Goal: Task Accomplishment & Management: Use online tool/utility

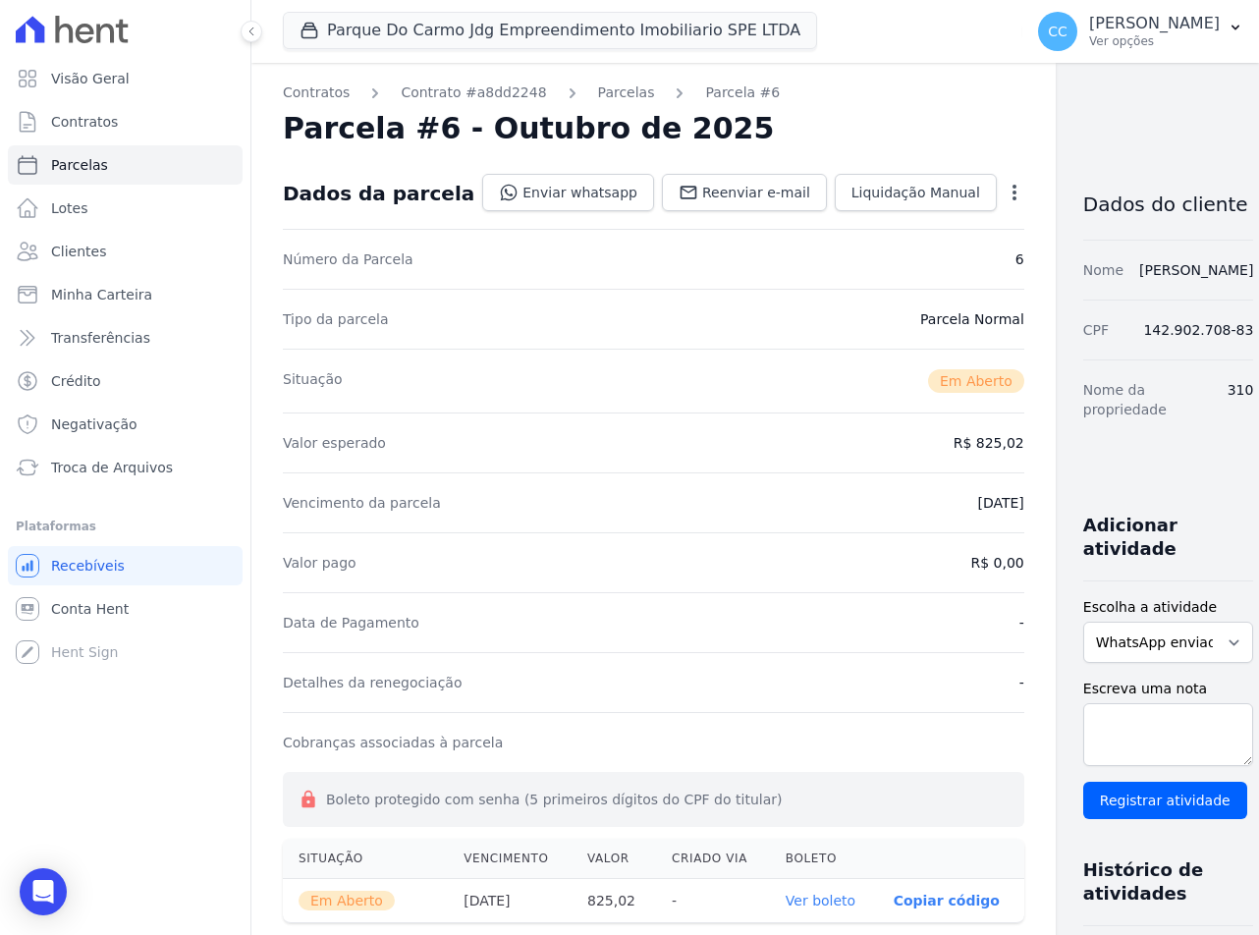
click at [1005, 191] on icon "button" at bounding box center [1015, 193] width 20 height 20
click at [853, 104] on div "Contratos Contrato #a8dd2248 Parcelas Parcela #6 Parcela #6 - Outubro de 2025 D…" at bounding box center [653, 730] width 804 height 1334
click at [1013, 193] on icon "button" at bounding box center [1015, 193] width 4 height 16
click at [860, 221] on link "Alterar" at bounding box center [930, 218] width 173 height 35
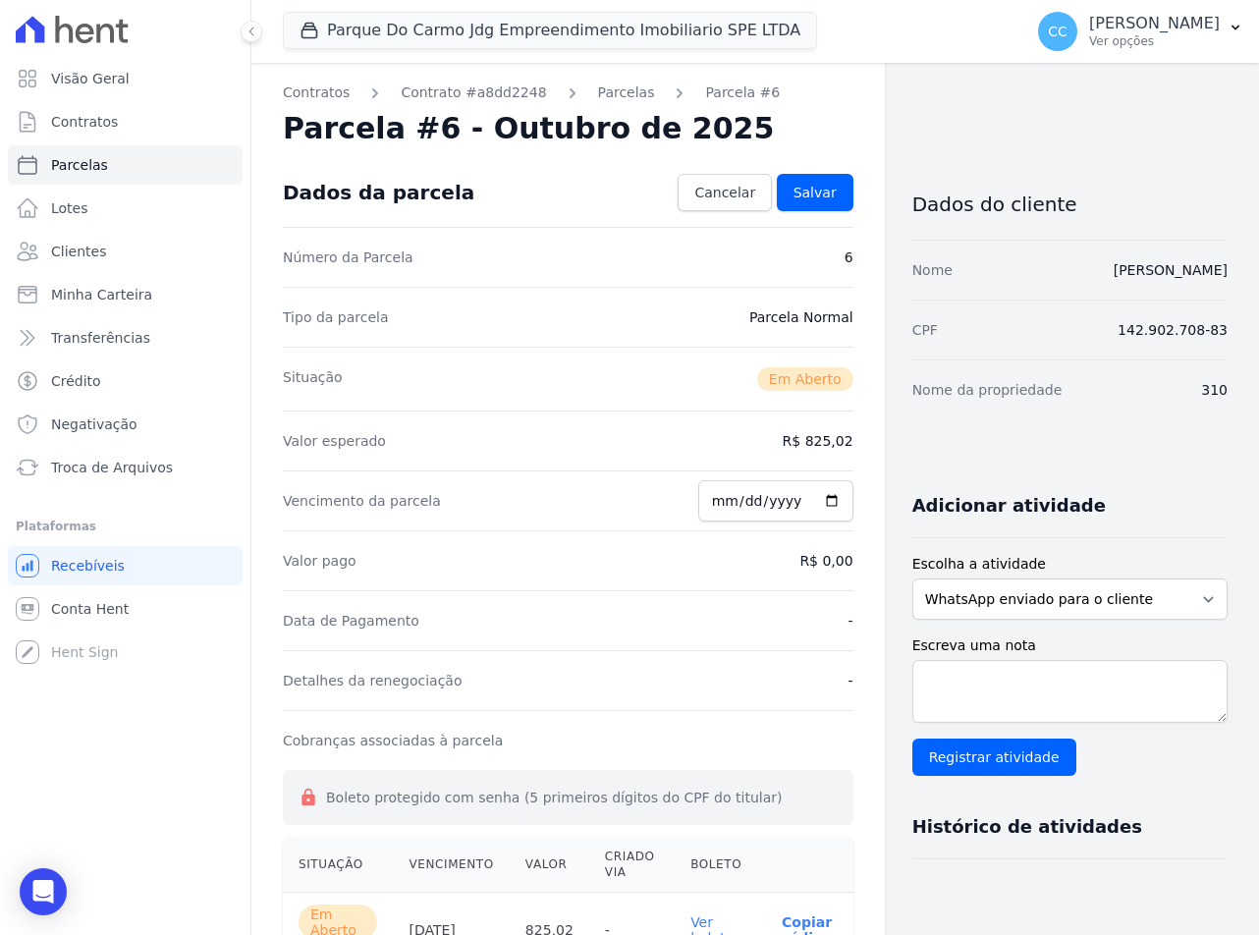
click at [827, 455] on div "Valor esperado R$ 825,02" at bounding box center [568, 441] width 571 height 60
click at [826, 437] on dd "R$ 825,02" at bounding box center [818, 441] width 71 height 20
click at [824, 436] on dd "R$ 825,02" at bounding box center [818, 441] width 71 height 20
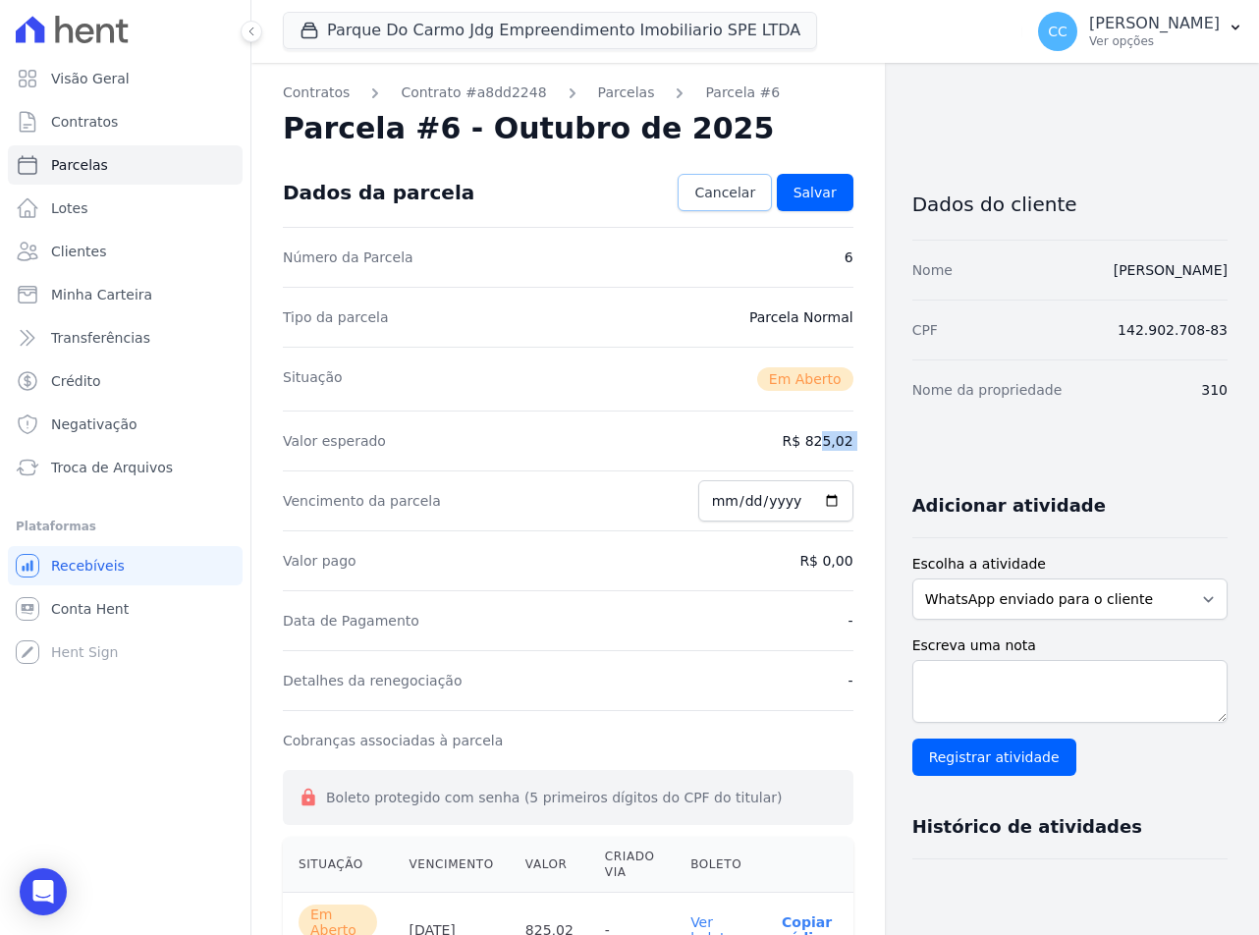
click at [694, 196] on link "Cancelar" at bounding box center [725, 192] width 94 height 37
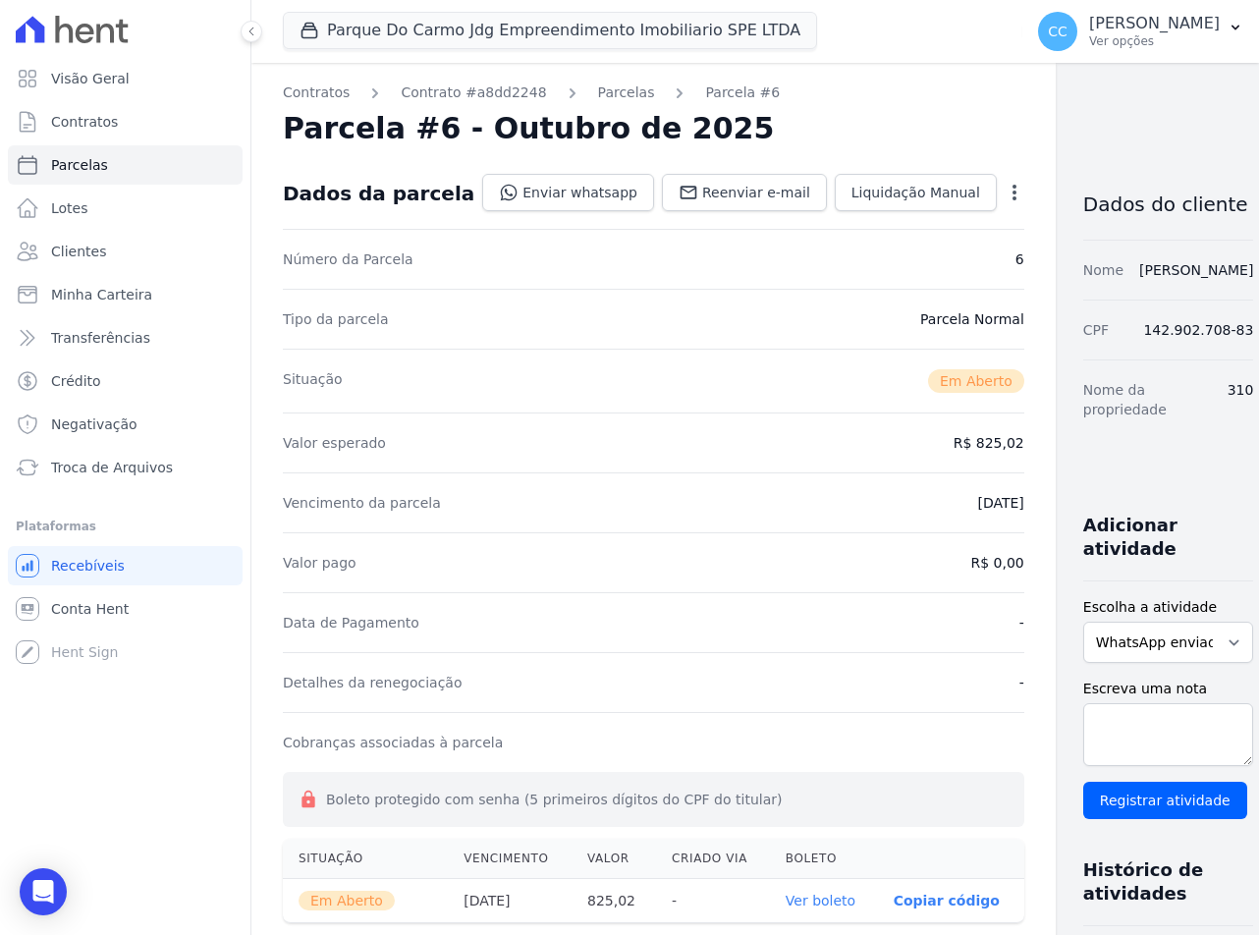
click at [1005, 191] on icon "button" at bounding box center [1015, 193] width 20 height 20
click at [899, 252] on link "Cancelar Cobrança" at bounding box center [930, 254] width 173 height 35
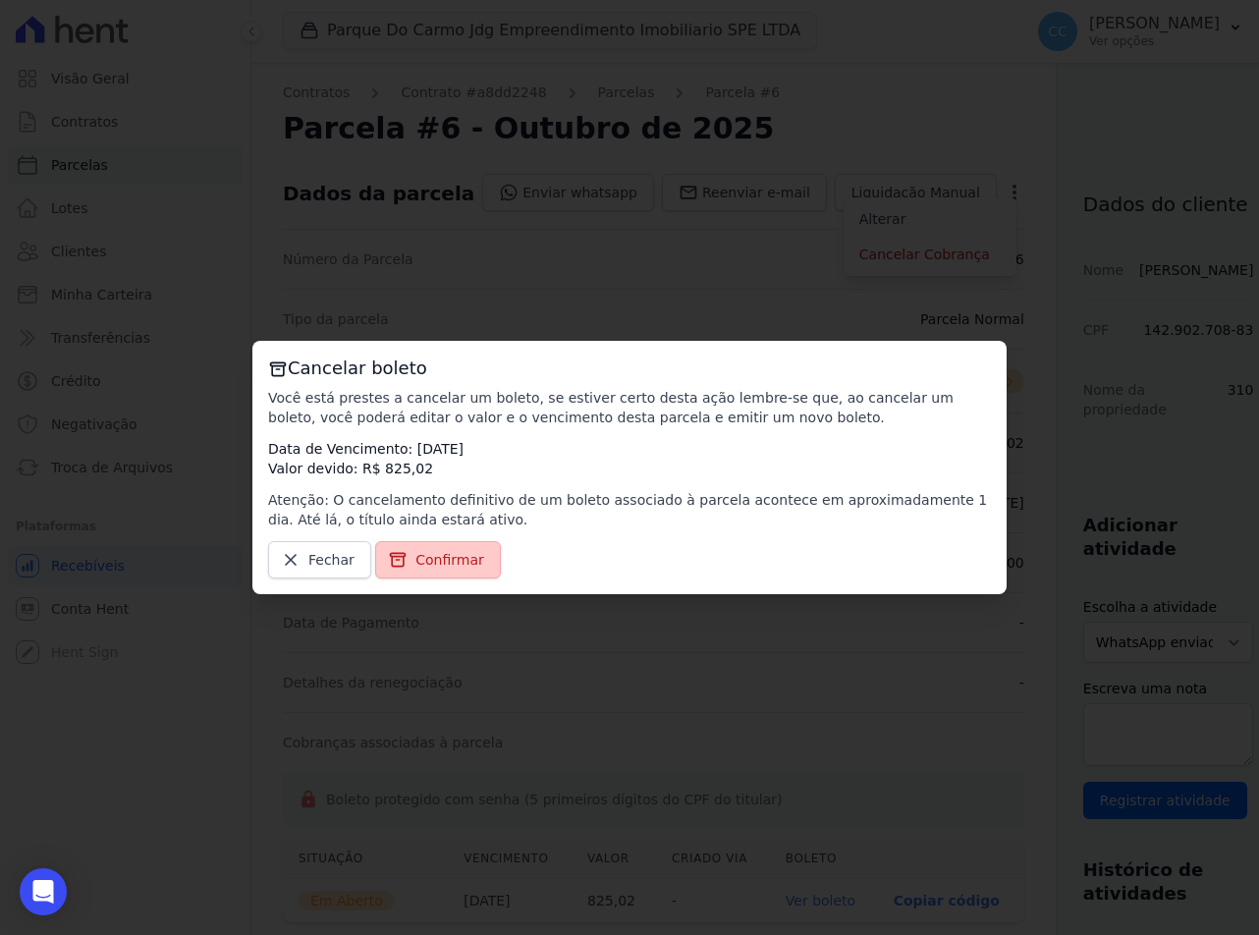
click at [406, 558] on link "Confirmar" at bounding box center [438, 559] width 126 height 37
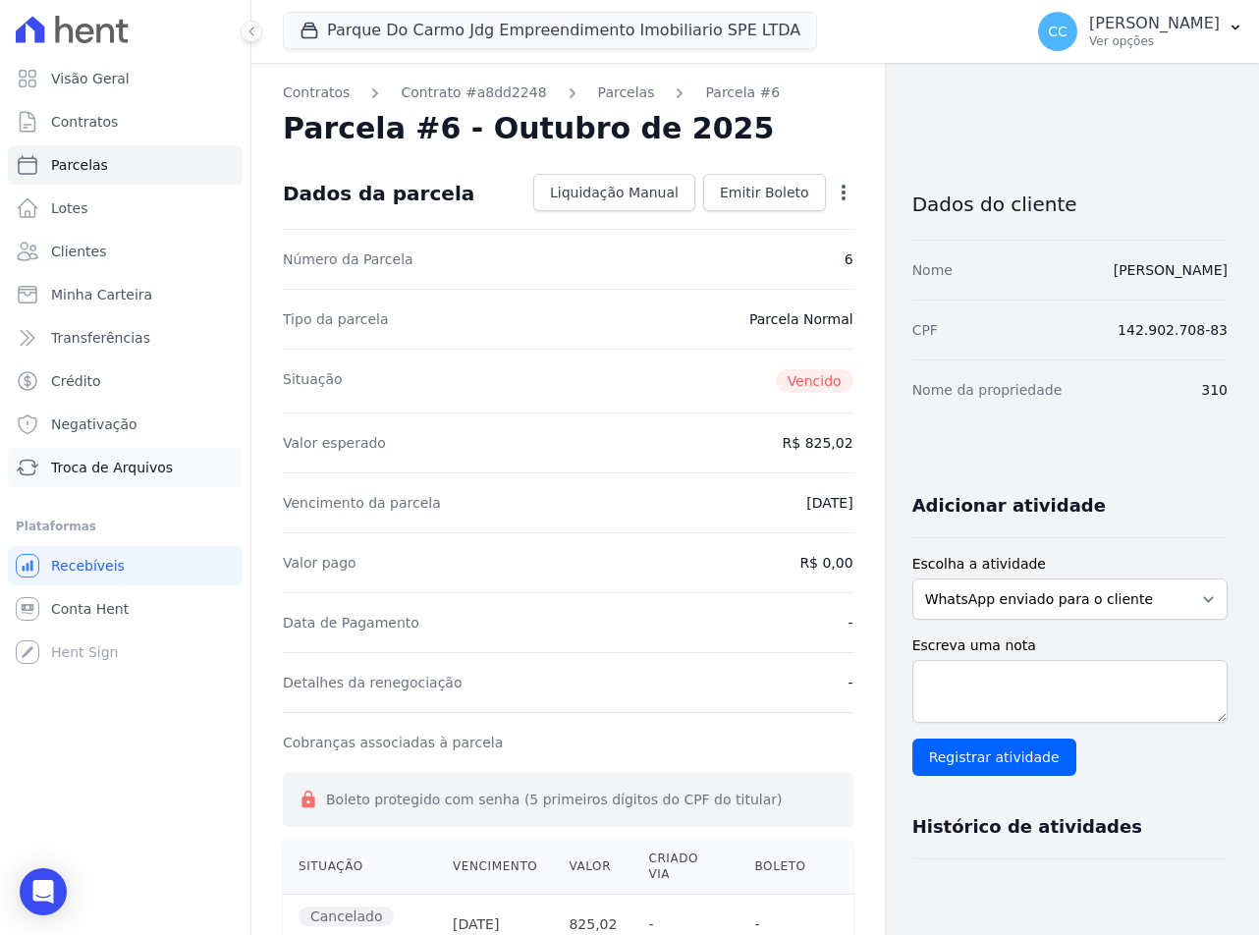
click at [90, 480] on link "Troca de Arquivos" at bounding box center [125, 467] width 235 height 39
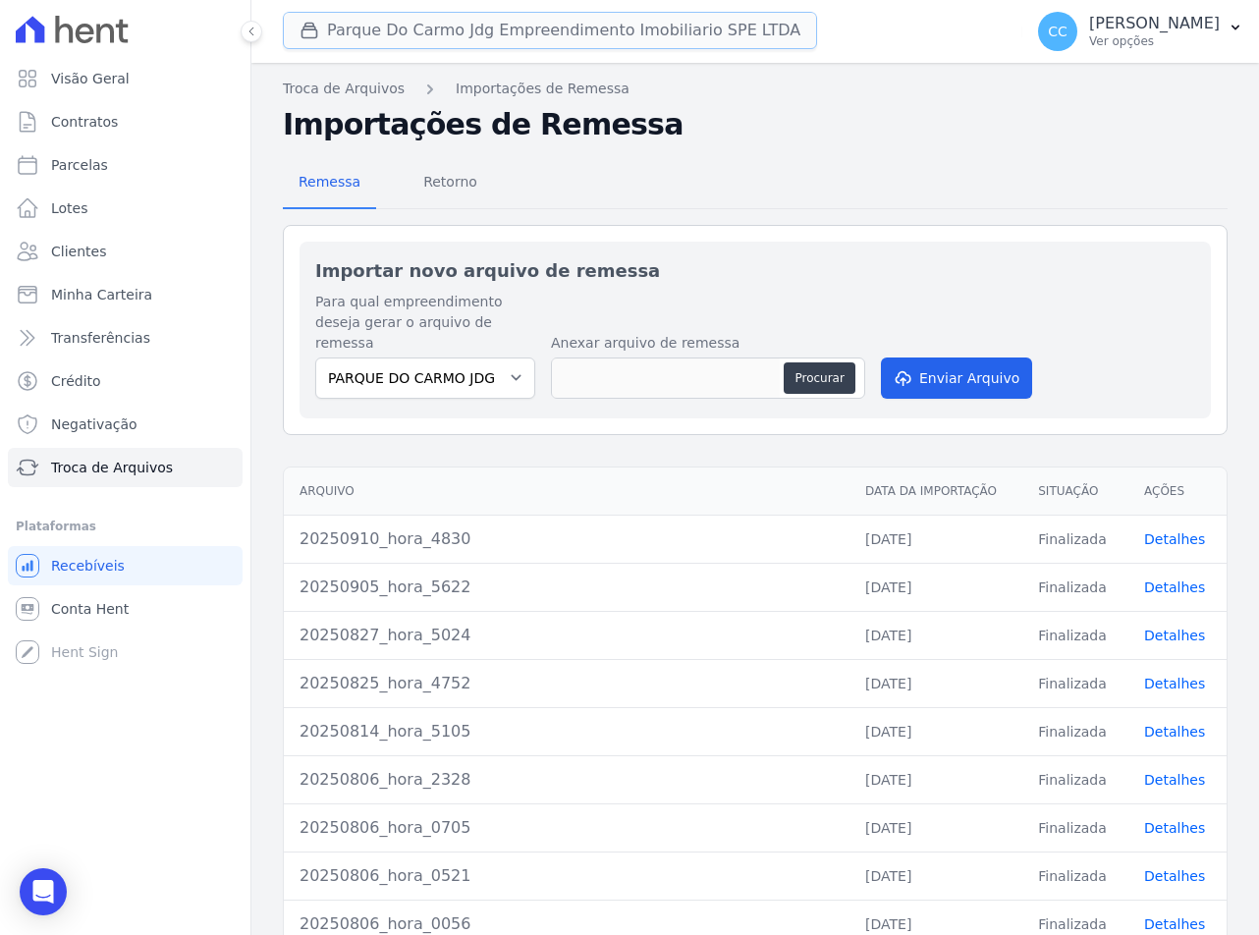
click at [369, 40] on button "Parque Do Carmo Jdg Empreendimento Imobiliario SPE LTDA" at bounding box center [550, 30] width 534 height 37
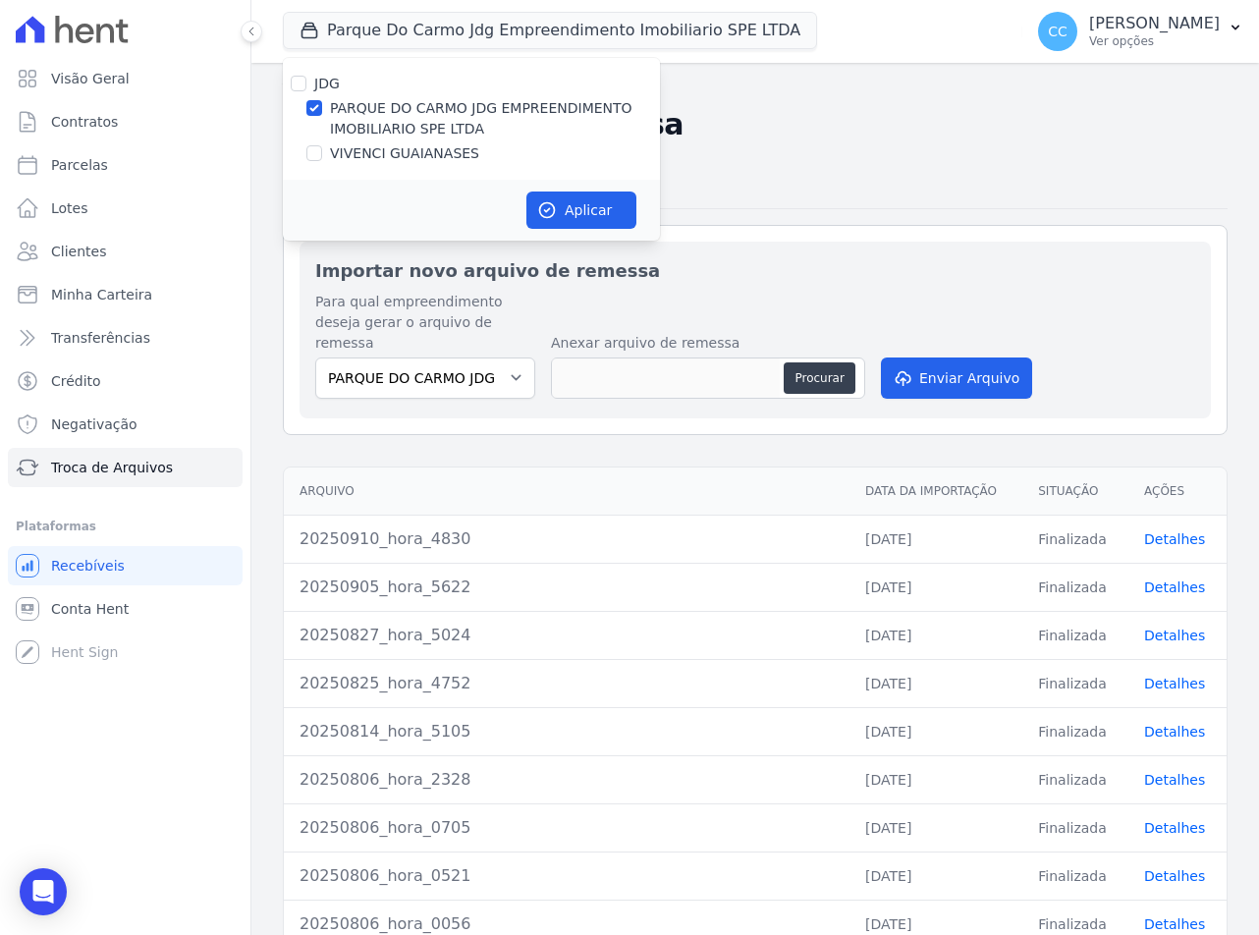
click at [384, 157] on label "VIVENCI GUAIANASES" at bounding box center [404, 153] width 149 height 21
click at [322, 157] on input "VIVENCI GUAIANASES" at bounding box center [314, 153] width 16 height 16
checkbox input "true"
click at [381, 125] on label "PARQUE DO CARMO JDG EMPREENDIMENTO IMOBILIARIO SPE LTDA" at bounding box center [495, 118] width 330 height 41
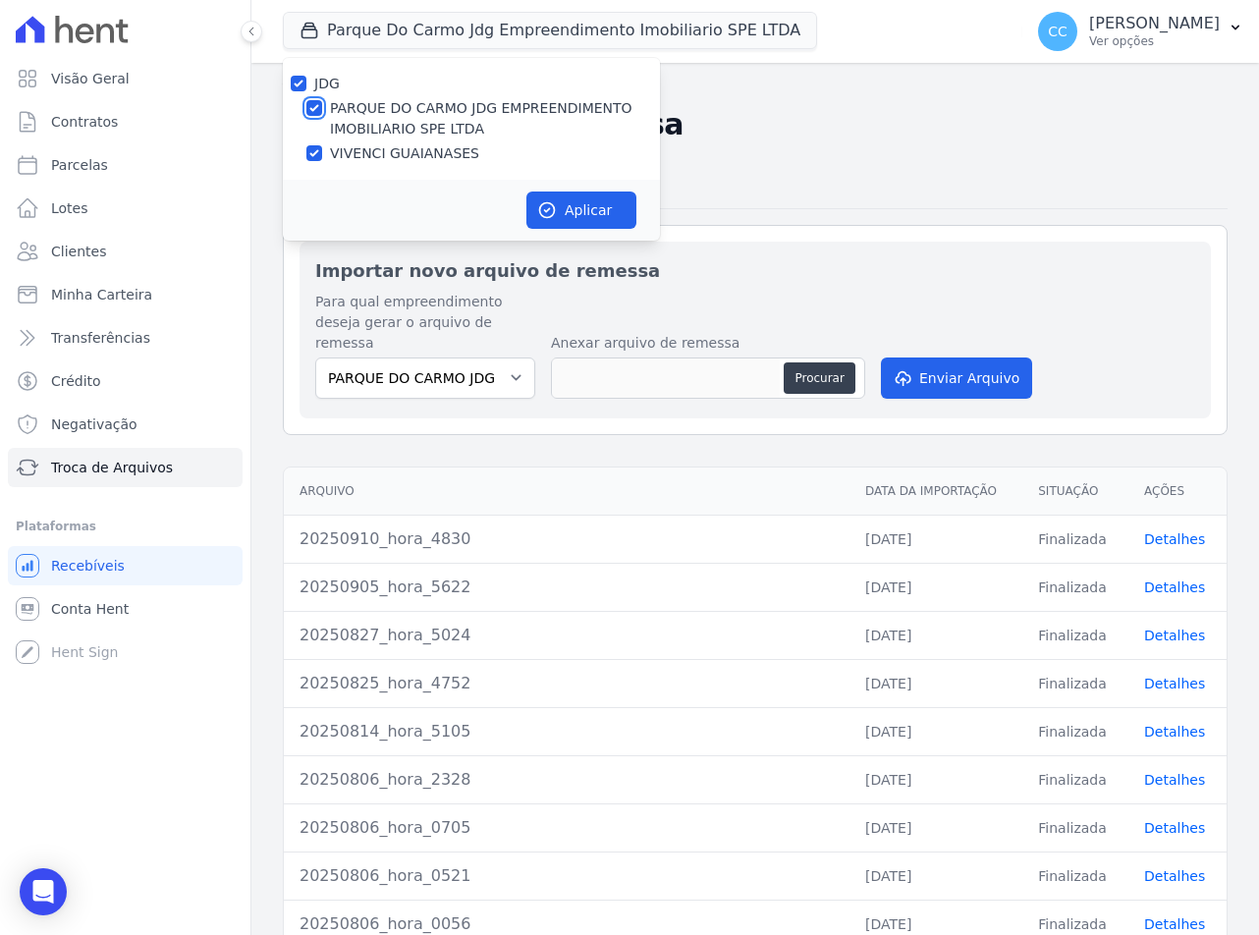
click at [322, 116] on input "PARQUE DO CARMO JDG EMPREENDIMENTO IMOBILIARIO SPE LTDA" at bounding box center [314, 108] width 16 height 16
checkbox input "false"
click at [552, 203] on icon "button" at bounding box center [547, 210] width 20 height 20
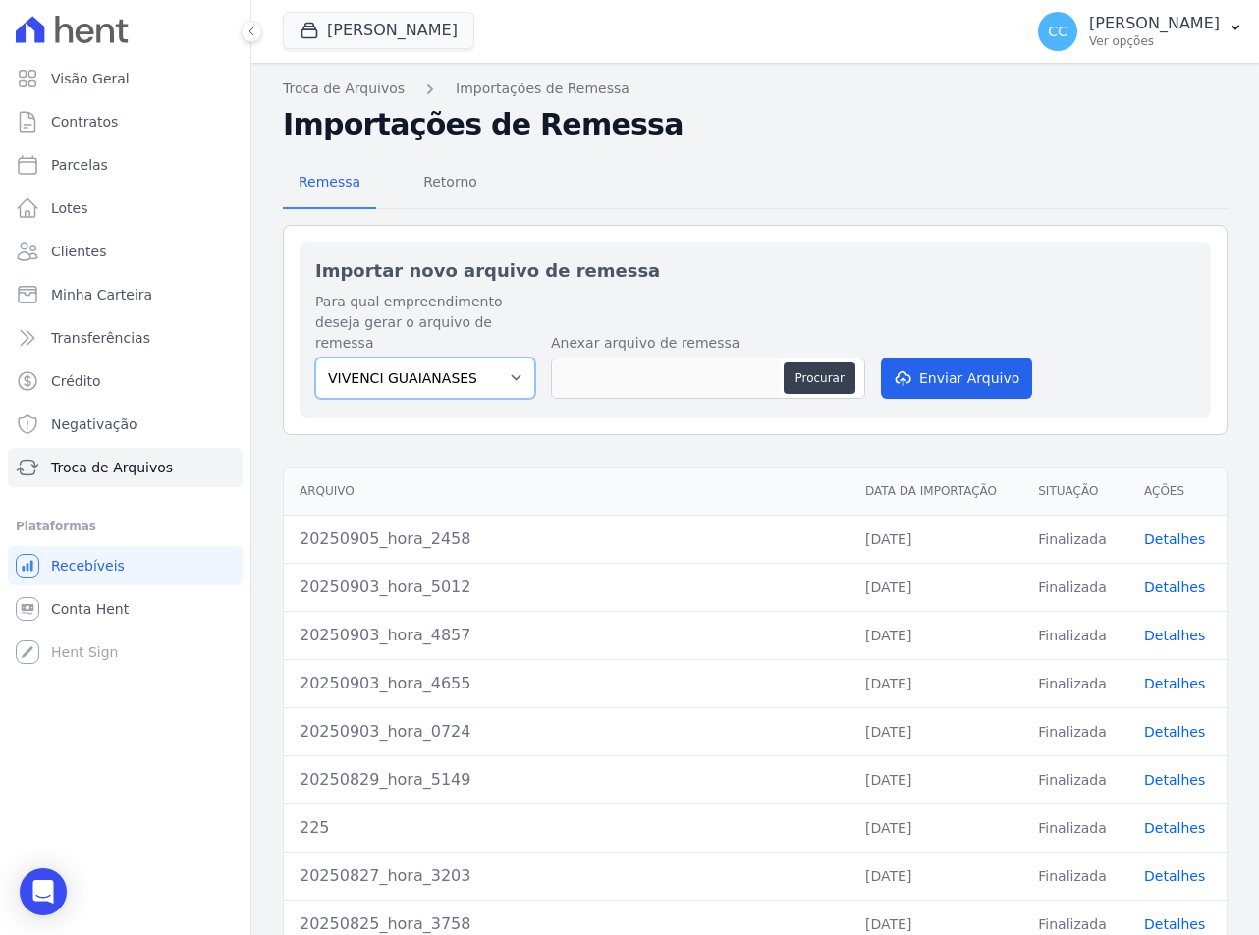
click at [507, 367] on select "VIVENCI GUAIANASES" at bounding box center [425, 377] width 220 height 41
drag, startPoint x: 507, startPoint y: 367, endPoint x: 517, endPoint y: 365, distance: 10.0
click at [507, 367] on select "VIVENCI GUAIANASES" at bounding box center [425, 377] width 220 height 41
click at [803, 364] on button "Procurar" at bounding box center [819, 377] width 71 height 31
type input "20250910_hora_5740"
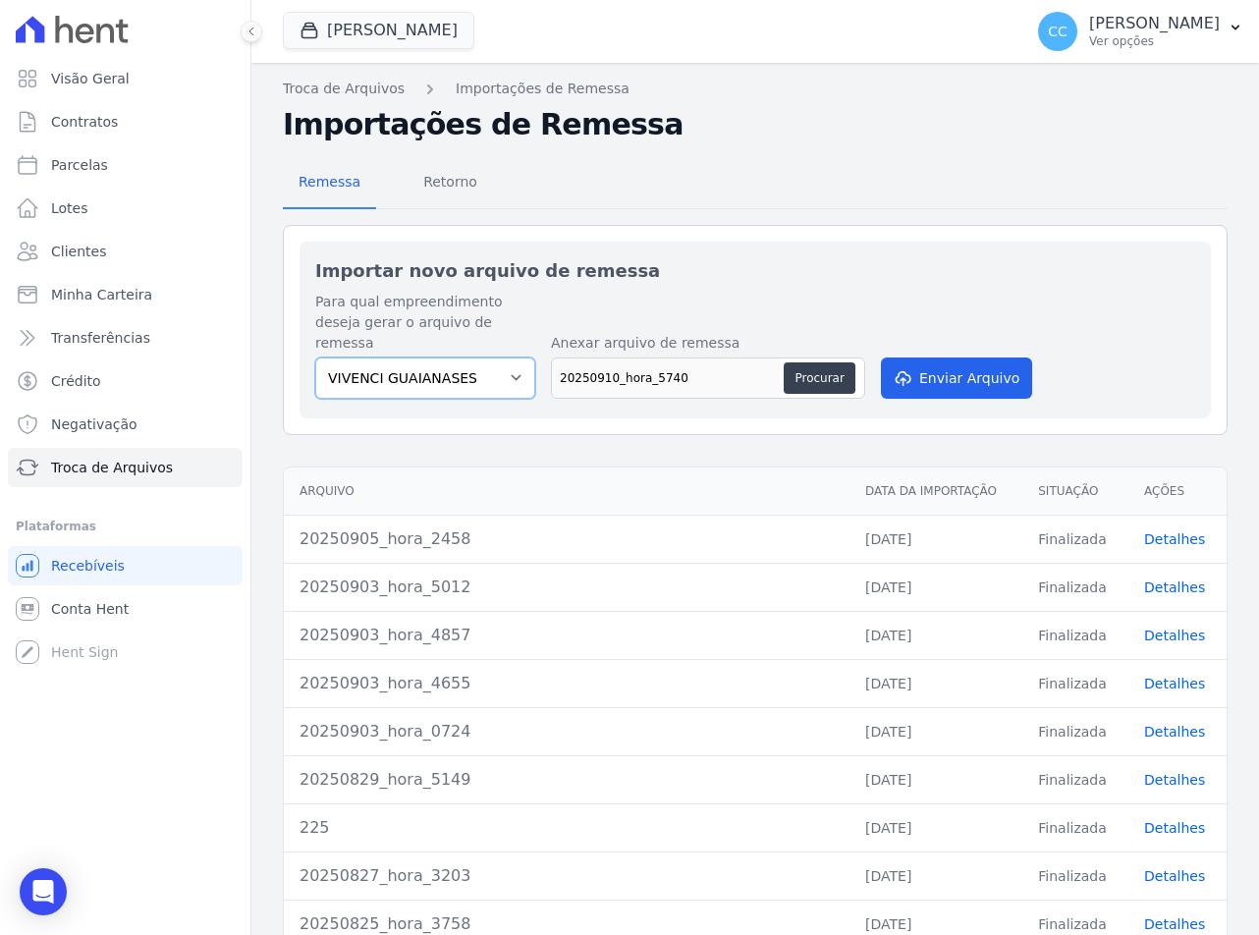
drag, startPoint x: 453, startPoint y: 357, endPoint x: 450, endPoint y: 377, distance: 19.9
click at [453, 357] on select "VIVENCI GUAIANASES" at bounding box center [425, 377] width 220 height 41
click at [329, 9] on div "Vivenci Guaianases JDG PARQUE DO CARMO JDG EMPREENDIMENTO IMOBILIARIO SPE LTDA …" at bounding box center [649, 31] width 732 height 65
click at [343, 21] on button "Vivenci Guaianases" at bounding box center [379, 30] width 192 height 37
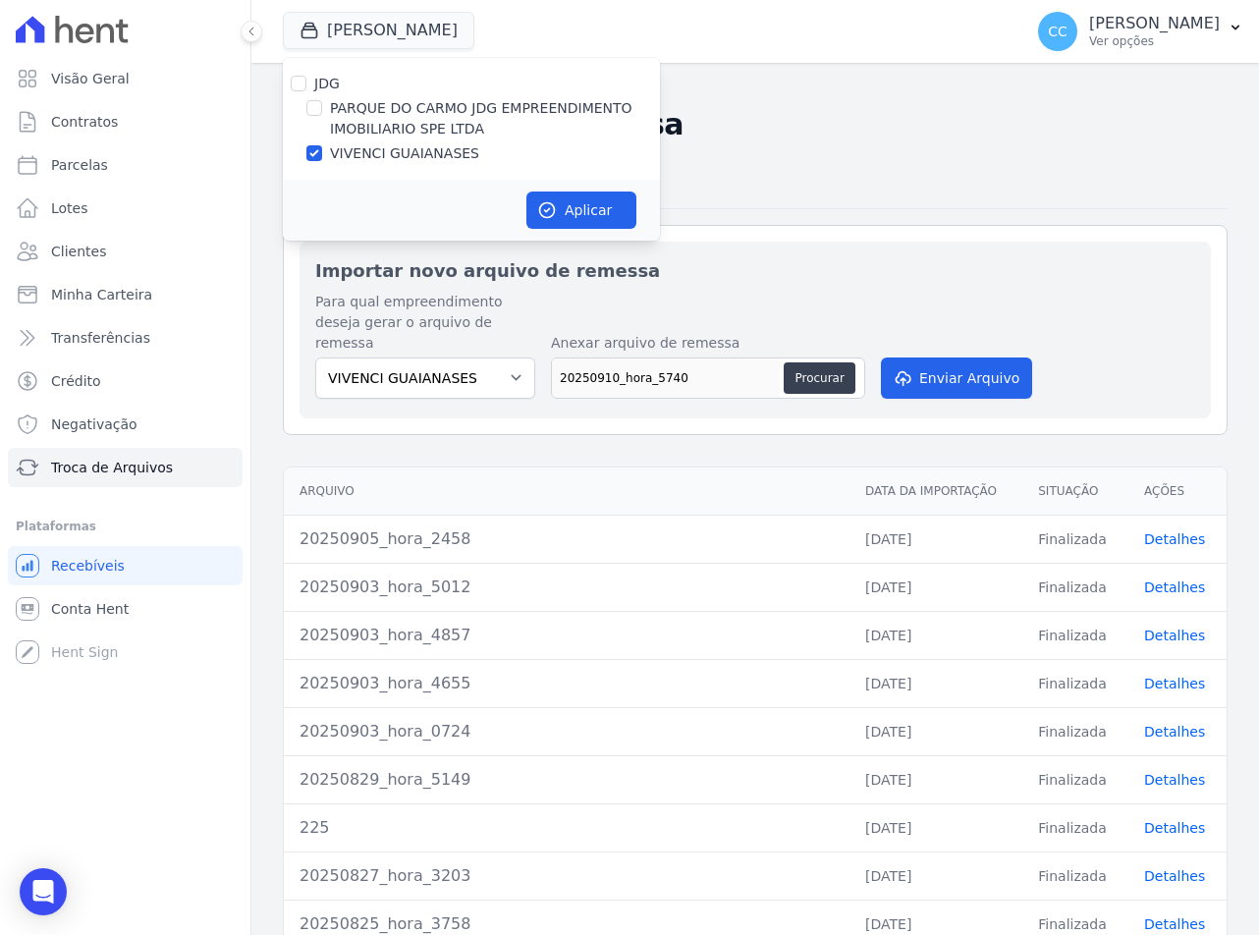
click at [388, 119] on label "PARQUE DO CARMO JDG EMPREENDIMENTO IMOBILIARIO SPE LTDA" at bounding box center [495, 118] width 330 height 41
click at [322, 116] on input "PARQUE DO CARMO JDG EMPREENDIMENTO IMOBILIARIO SPE LTDA" at bounding box center [314, 108] width 16 height 16
checkbox input "true"
click at [381, 145] on label "VIVENCI GUAIANASES" at bounding box center [404, 153] width 149 height 21
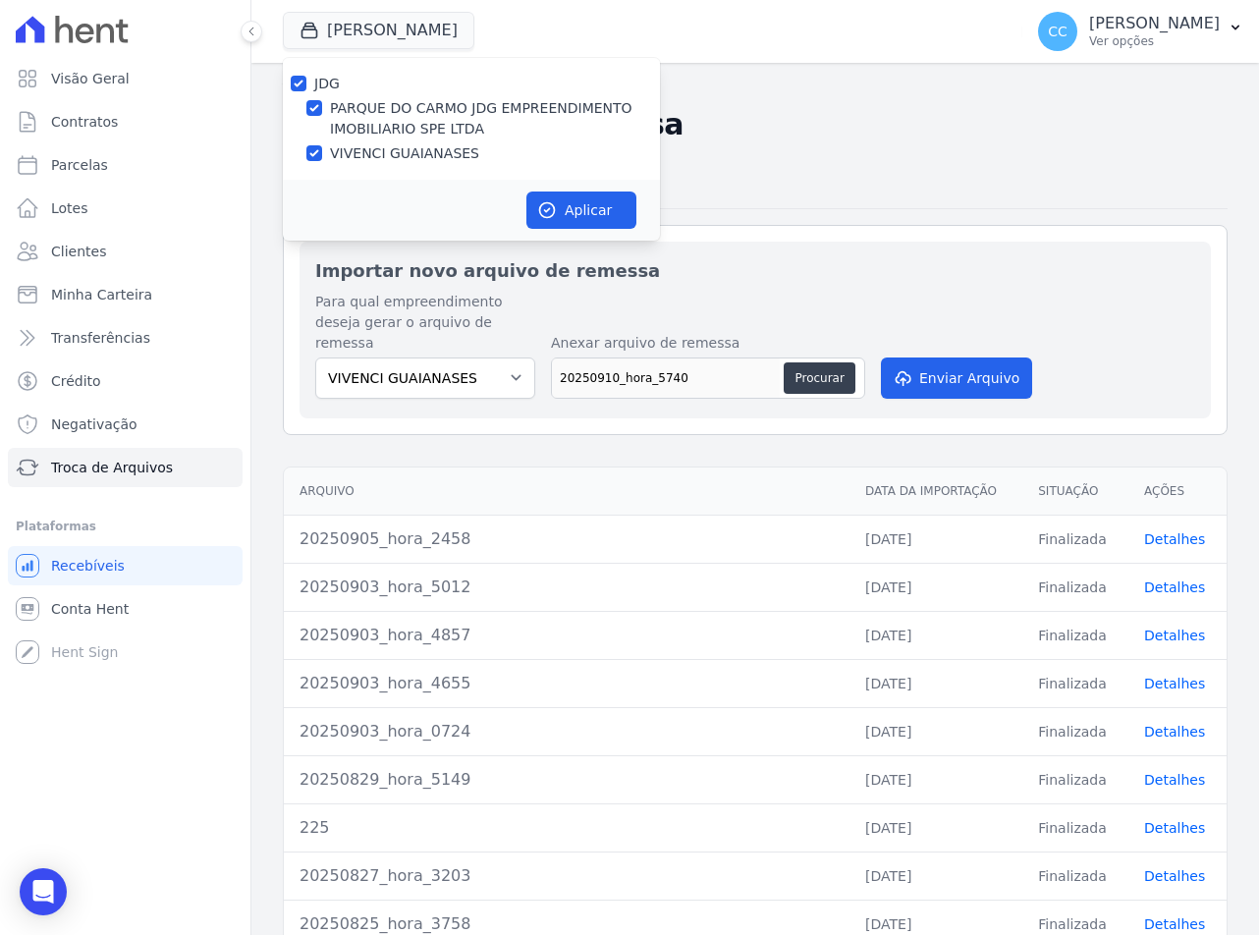
click at [322, 145] on input "VIVENCI GUAIANASES" at bounding box center [314, 153] width 16 height 16
checkbox input "false"
click at [651, 237] on div "Aplicar" at bounding box center [471, 210] width 377 height 61
click at [602, 221] on button "Aplicar" at bounding box center [581, 210] width 110 height 37
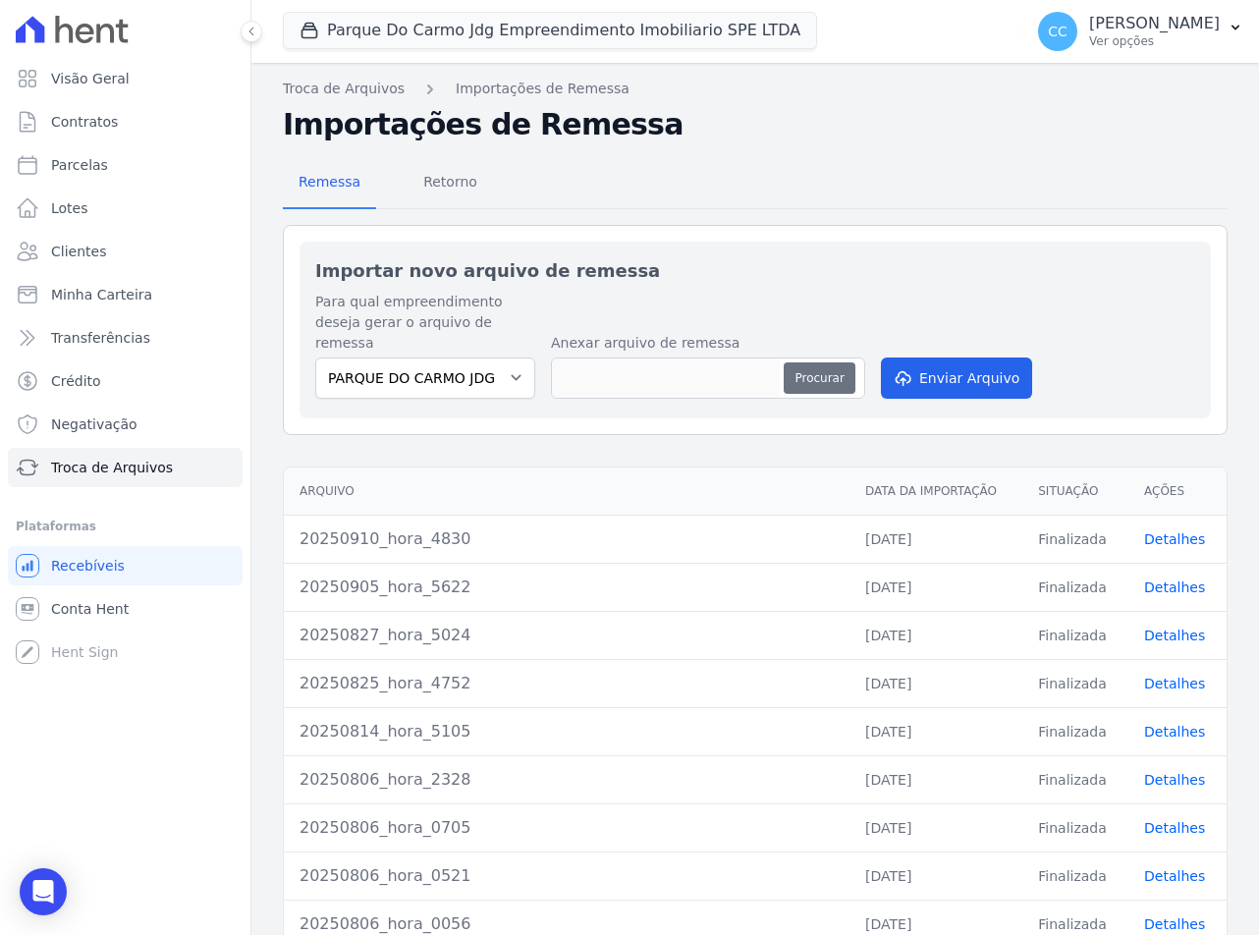
click at [806, 362] on button "Procurar" at bounding box center [819, 377] width 71 height 31
type input "20250910_hora_5740"
click at [948, 357] on button "Enviar Arquivo" at bounding box center [956, 377] width 151 height 41
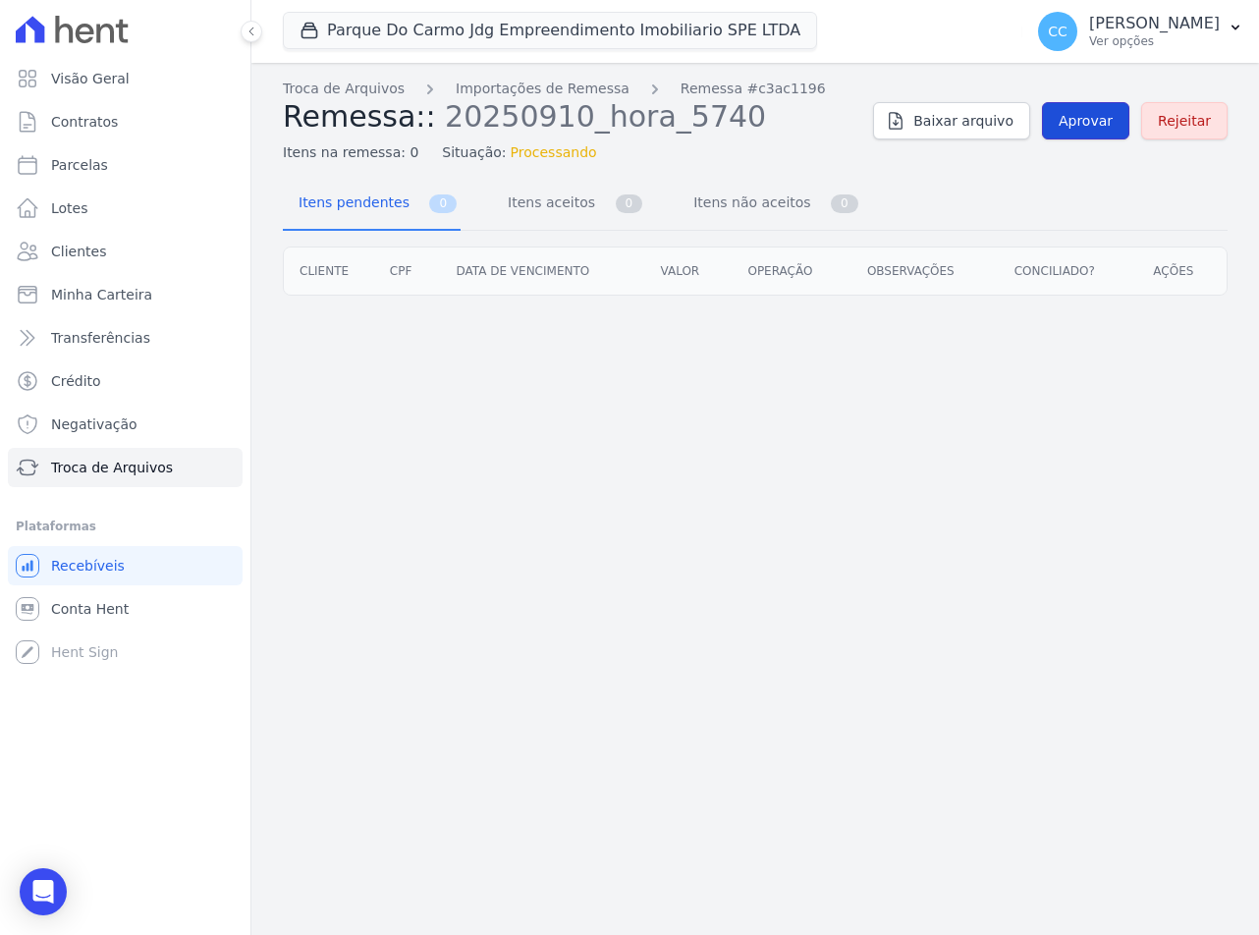
click at [1089, 104] on link "Aprovar" at bounding box center [1085, 120] width 87 height 37
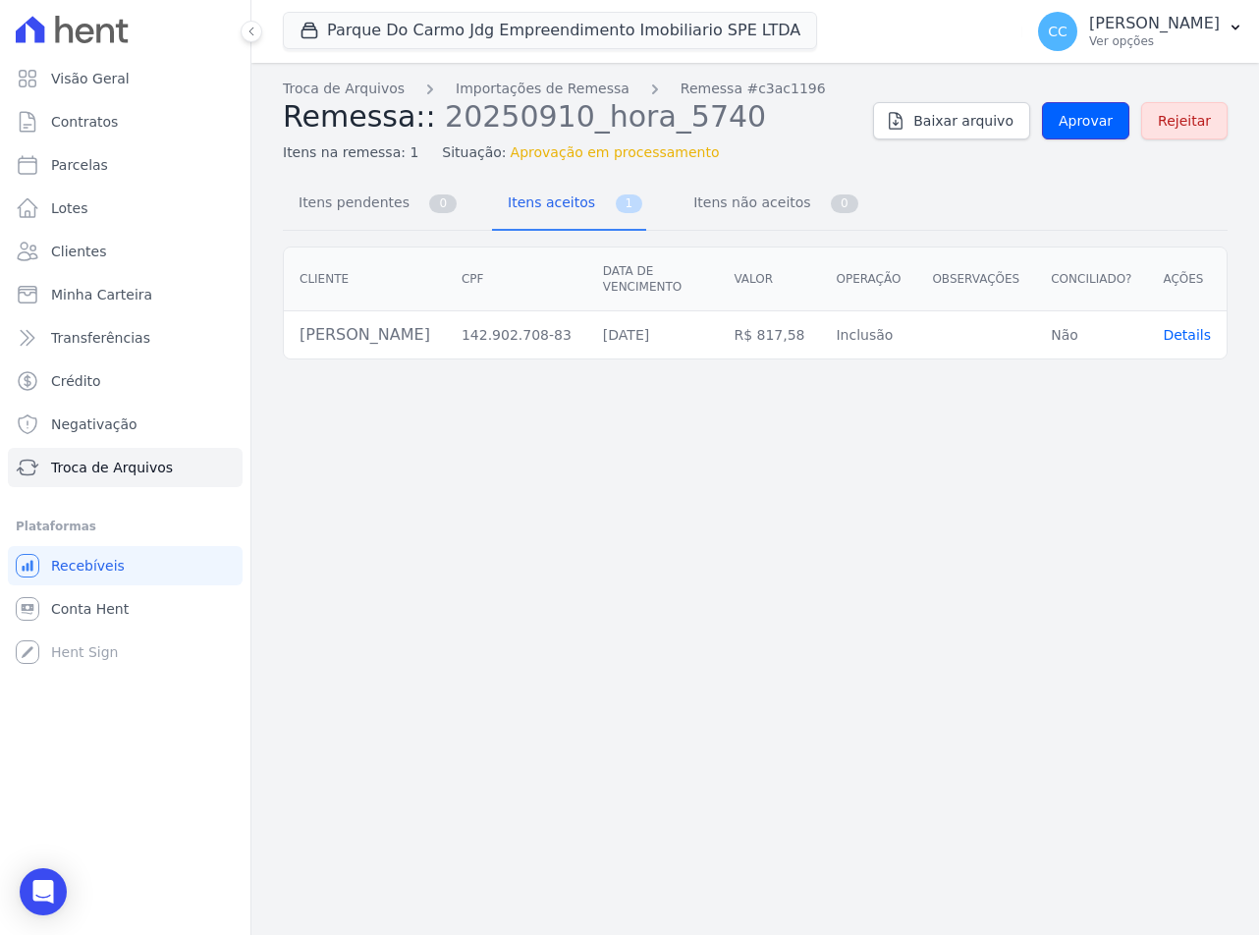
click at [1089, 104] on link "Aprovar" at bounding box center [1085, 120] width 87 height 37
click at [1101, 117] on span "Aprovar" at bounding box center [1086, 121] width 54 height 20
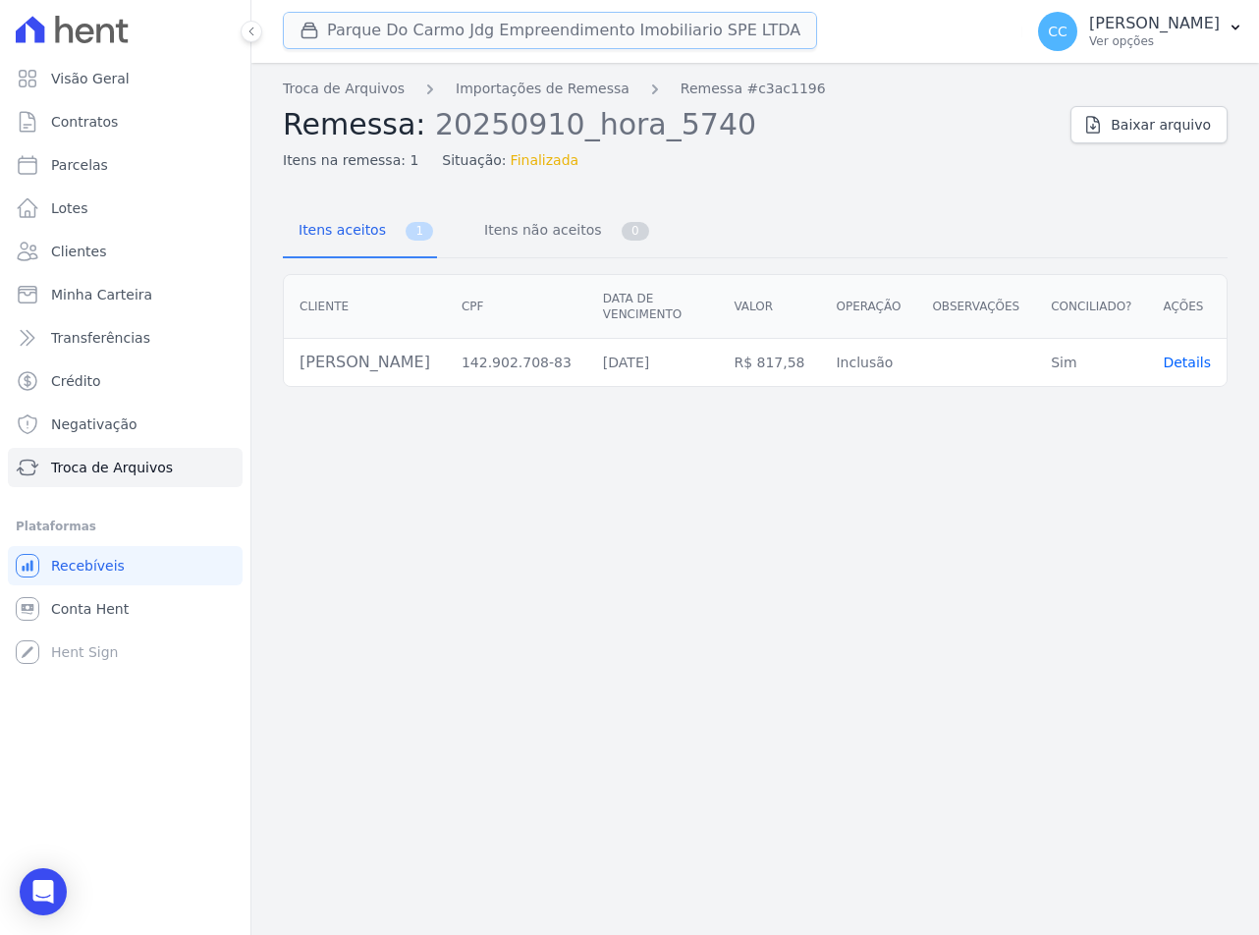
click at [418, 32] on button "Parque Do Carmo Jdg Empreendimento Imobiliario SPE LTDA" at bounding box center [550, 30] width 534 height 37
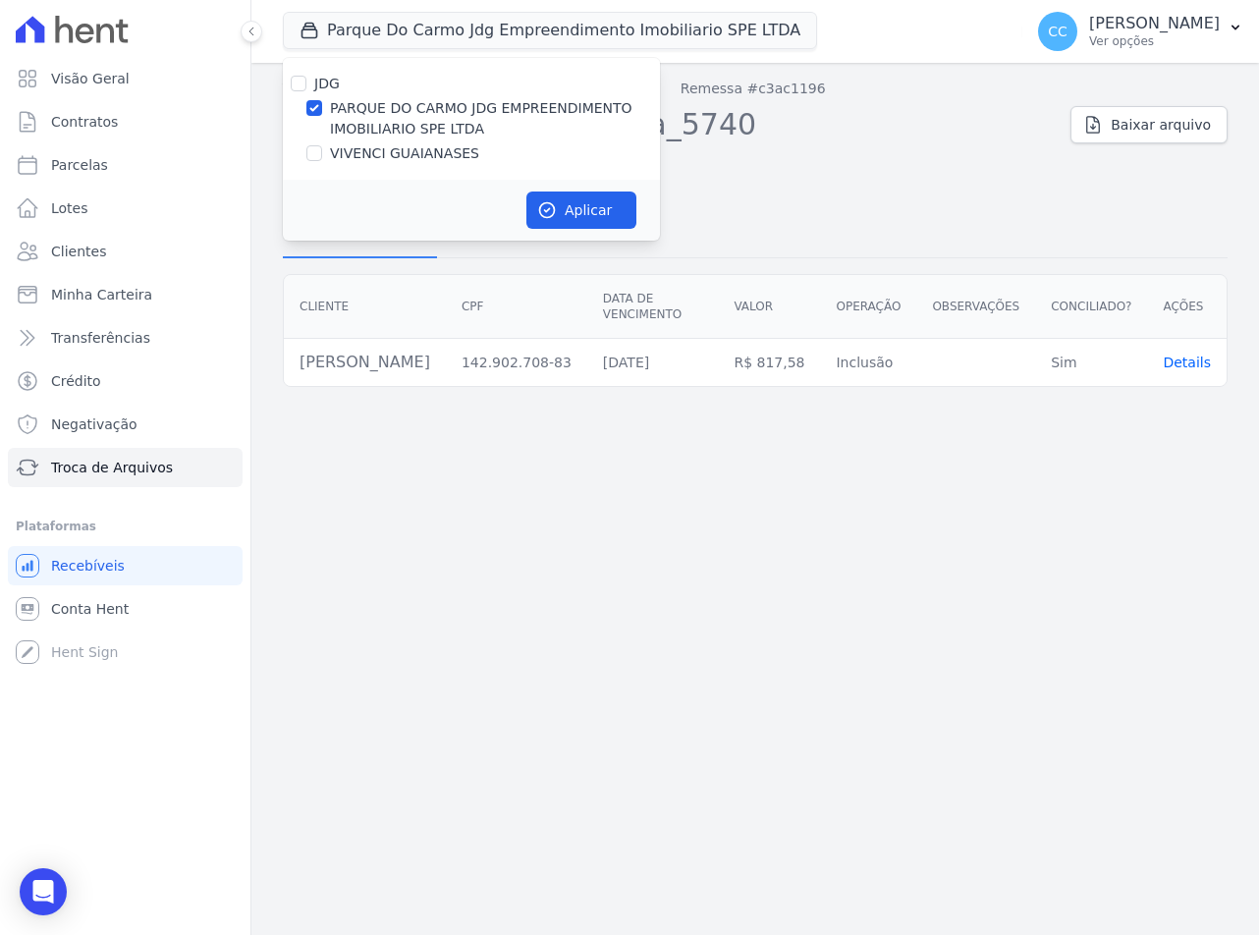
click at [370, 160] on label "VIVENCI GUAIANASES" at bounding box center [404, 153] width 149 height 21
click at [322, 160] on input "VIVENCI GUAIANASES" at bounding box center [314, 153] width 16 height 16
checkbox input "true"
click at [362, 116] on label "PARQUE DO CARMO JDG EMPREENDIMENTO IMOBILIARIO SPE LTDA" at bounding box center [495, 118] width 330 height 41
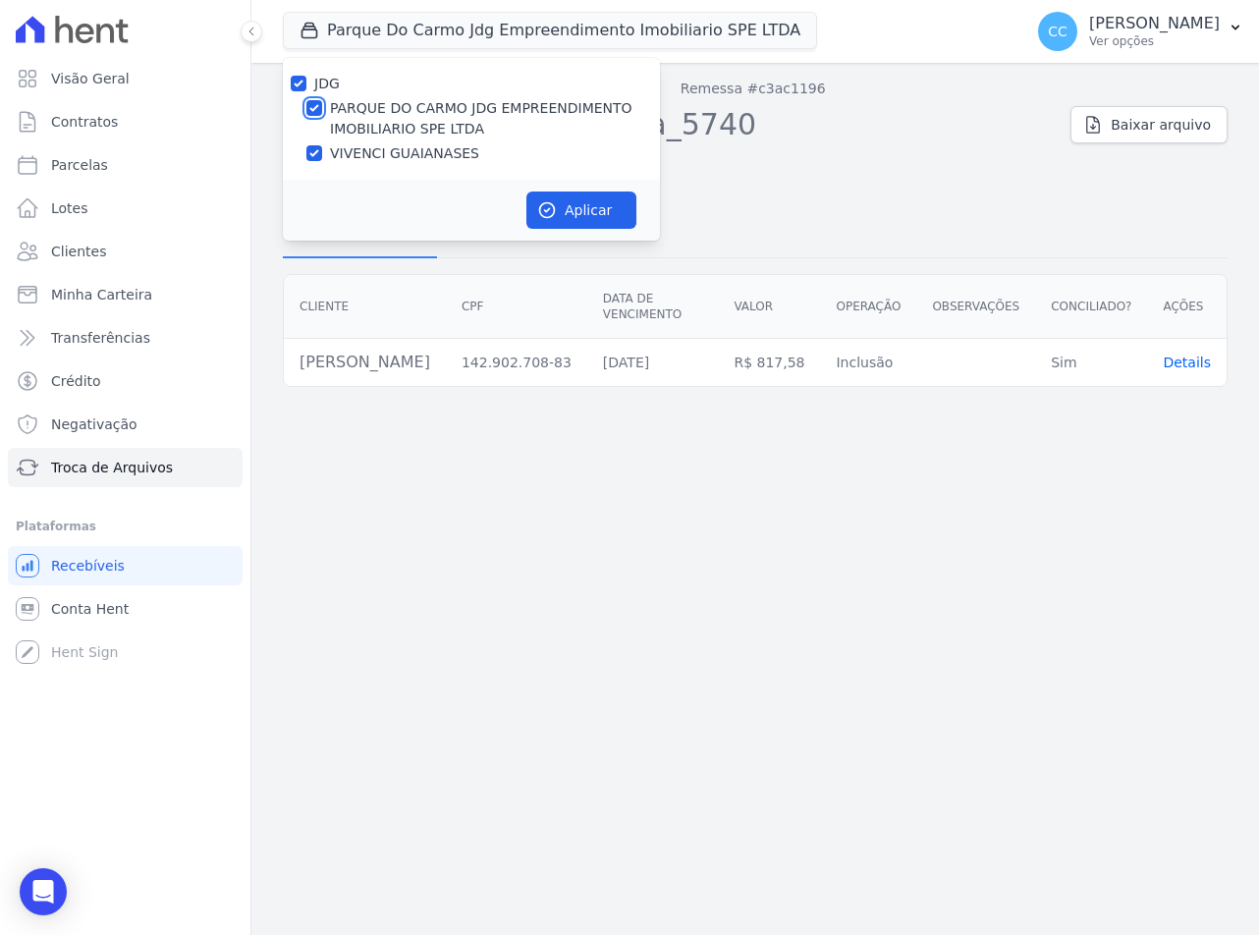
click at [322, 116] on input "PARQUE DO CARMO JDG EMPREENDIMENTO IMOBILIARIO SPE LTDA" at bounding box center [314, 108] width 16 height 16
checkbox input "false"
click at [559, 185] on form "JDG PARQUE DO CARMO JDG EMPREENDIMENTO IMOBILIARIO SPE LTDA VIVENCI GUAIANASES …" at bounding box center [471, 149] width 377 height 183
click at [561, 196] on button "Aplicar" at bounding box center [581, 210] width 110 height 37
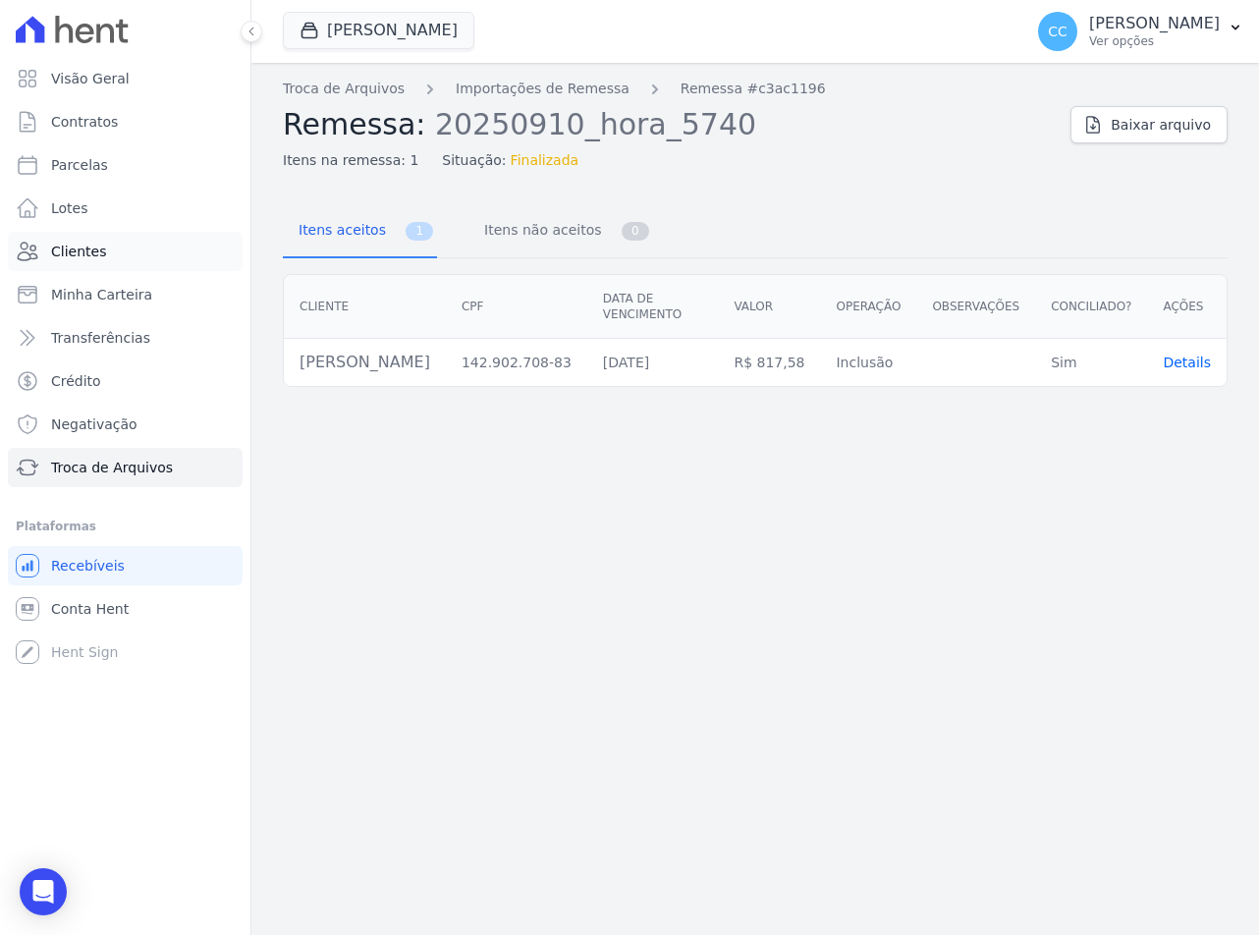
click at [112, 263] on link "Clientes" at bounding box center [125, 251] width 235 height 39
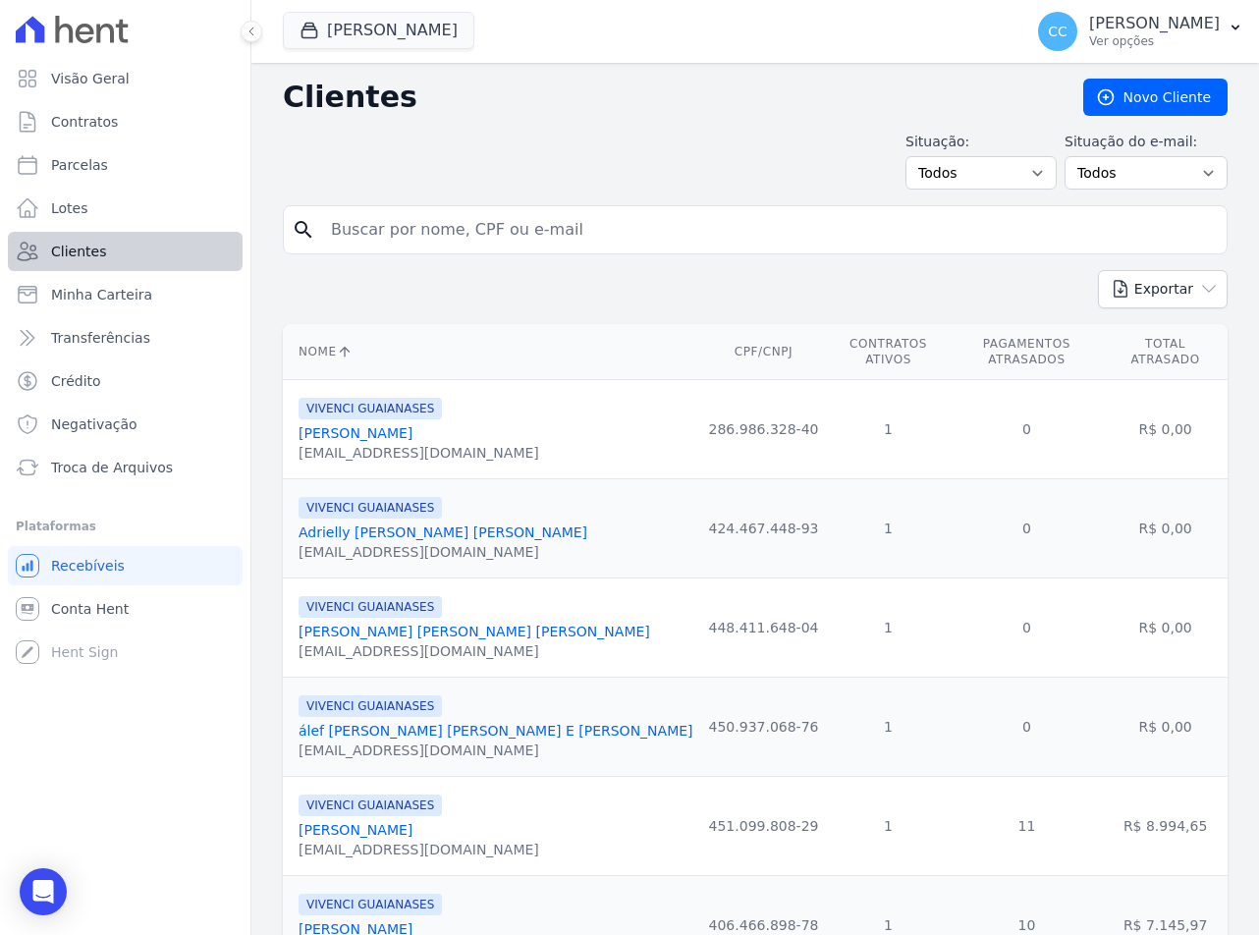
drag, startPoint x: 443, startPoint y: 241, endPoint x: 65, endPoint y: 259, distance: 378.6
click at [443, 241] on input "search" at bounding box center [769, 229] width 900 height 39
type input "jonathan"
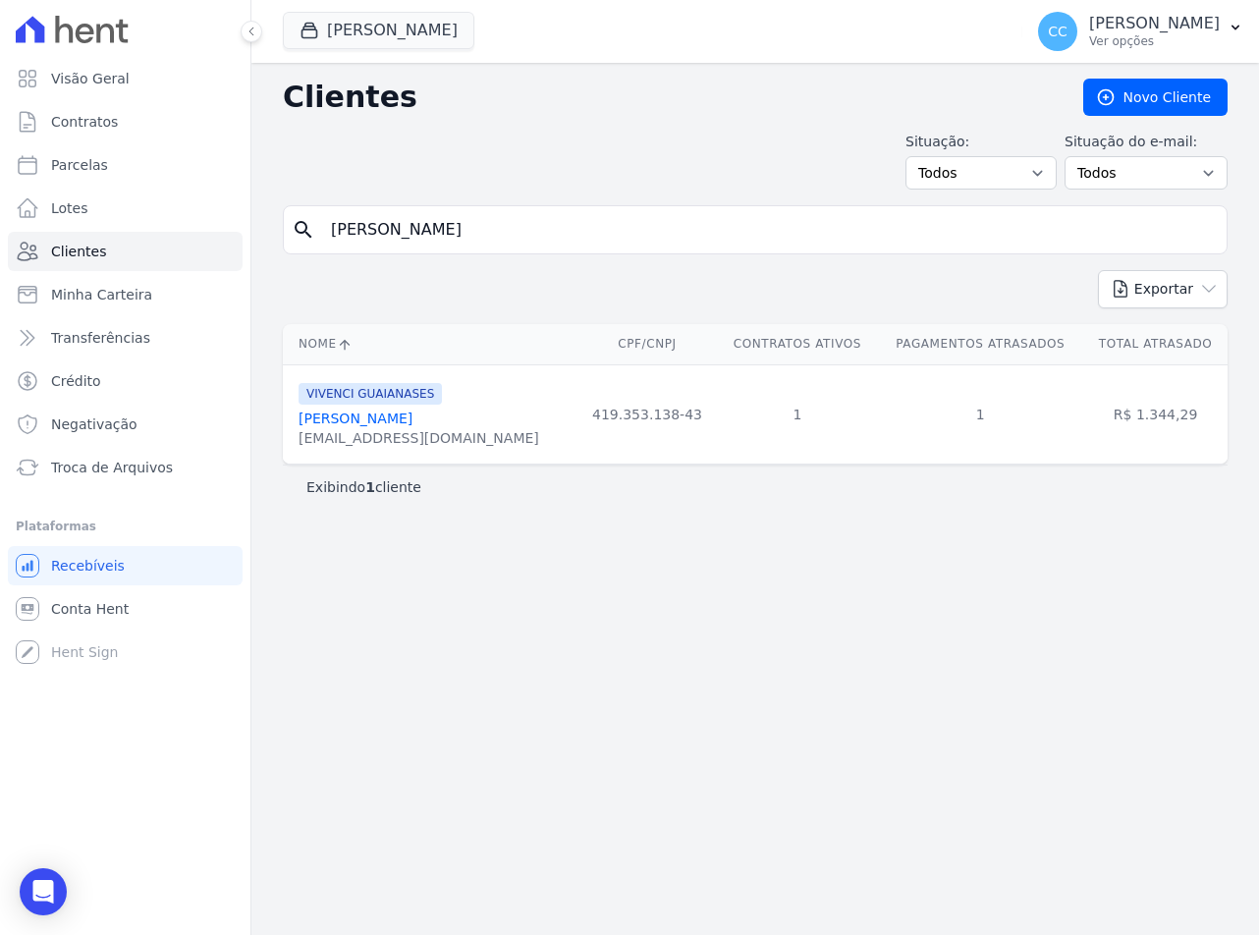
click at [329, 428] on div "Jonathan Silva Santos" at bounding box center [419, 419] width 241 height 20
click at [319, 423] on link "Jonathan Silva Santos" at bounding box center [356, 419] width 114 height 16
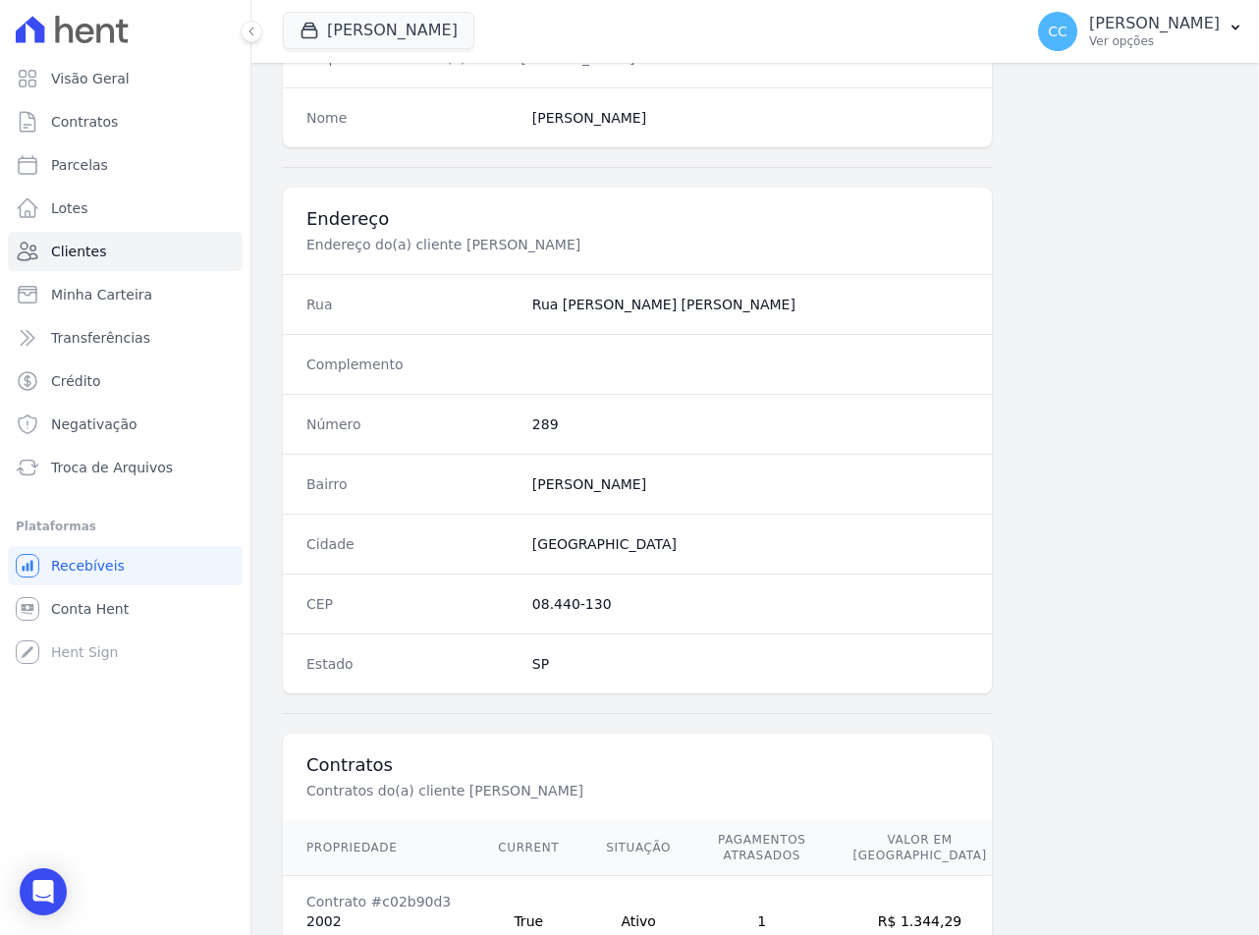
scroll to position [918, 0]
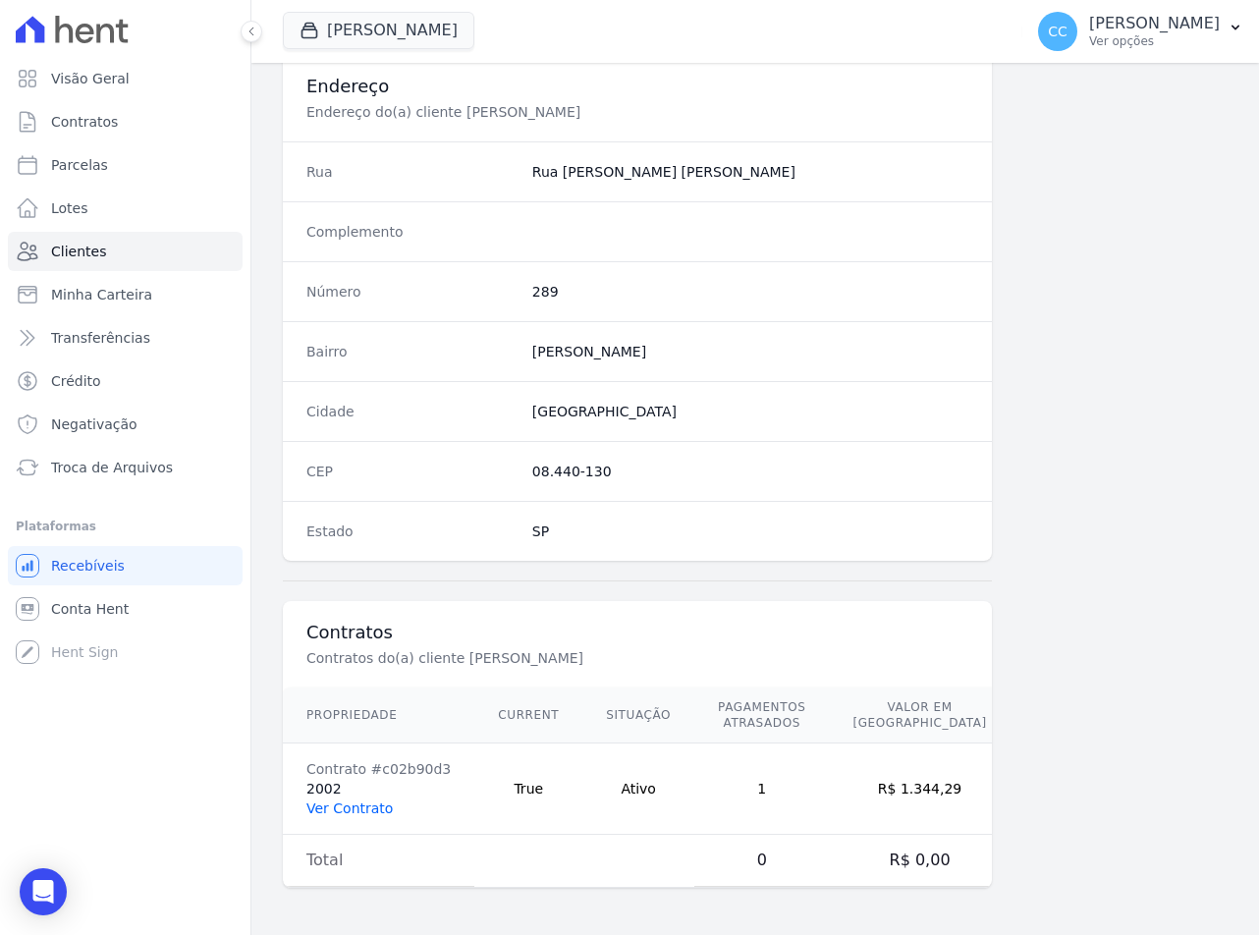
click at [324, 807] on link "Ver Contrato" at bounding box center [349, 808] width 86 height 16
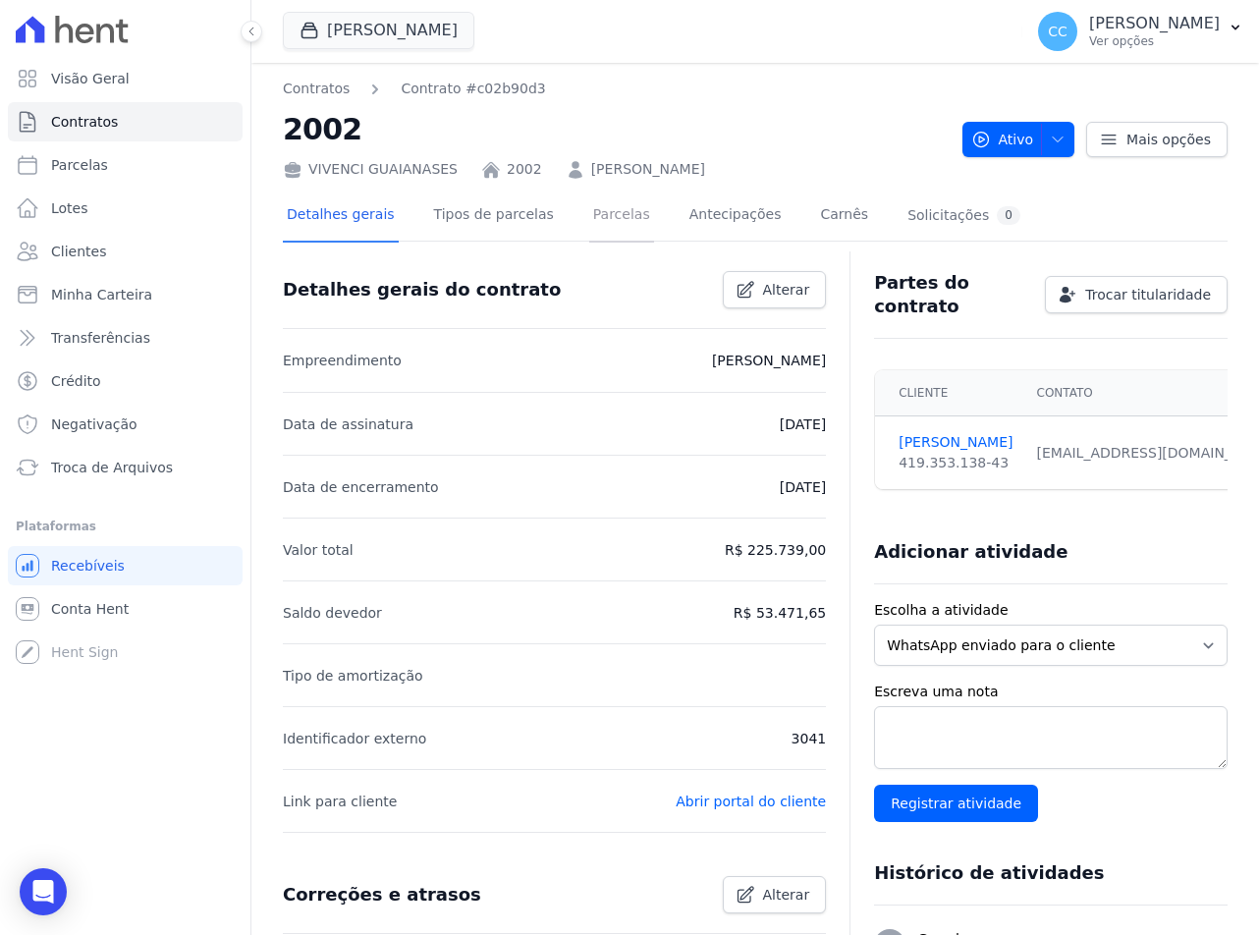
click at [589, 223] on link "Parcelas" at bounding box center [621, 217] width 65 height 52
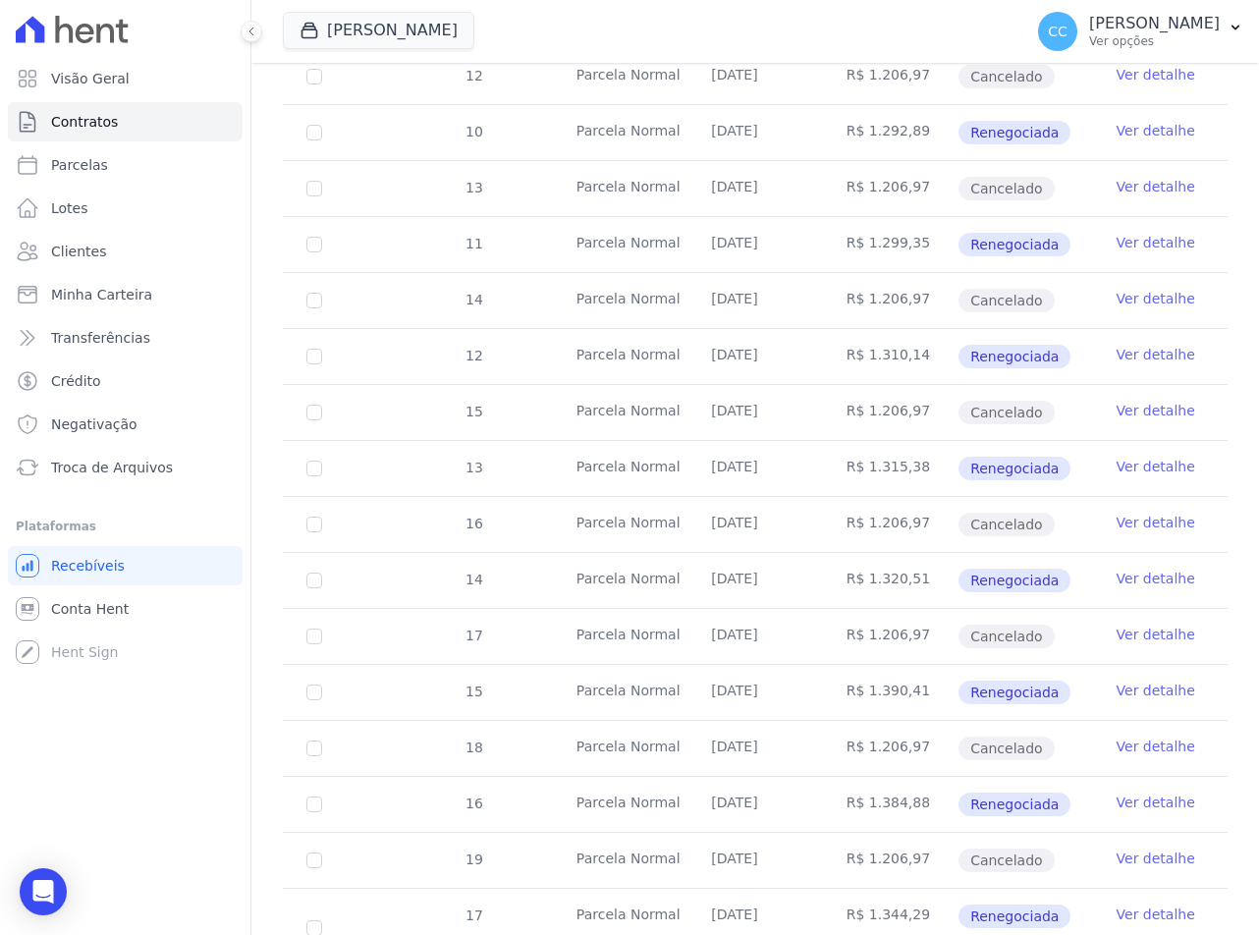
scroll to position [589, 0]
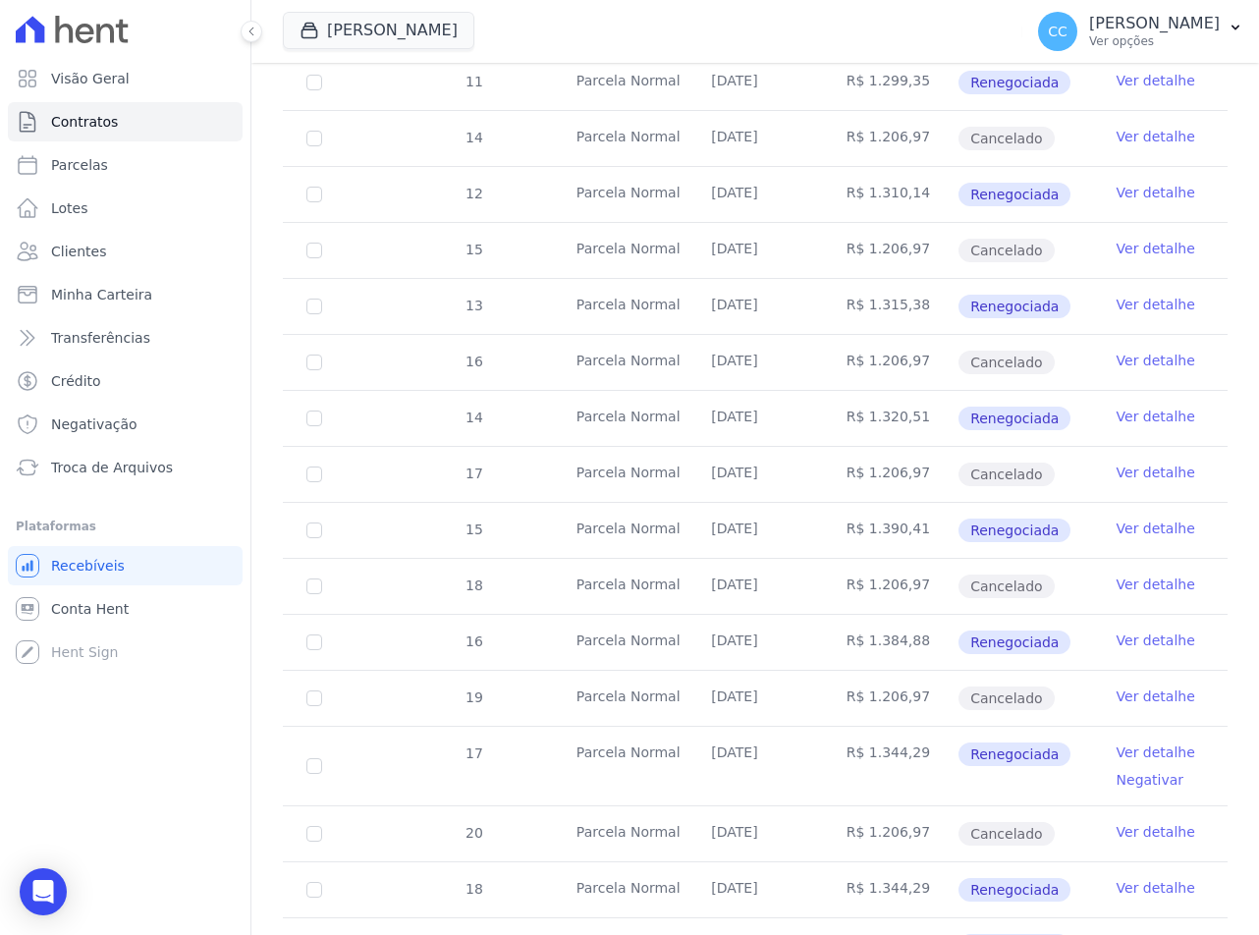
click at [1117, 750] on link "Ver detalhe" at bounding box center [1156, 752] width 79 height 20
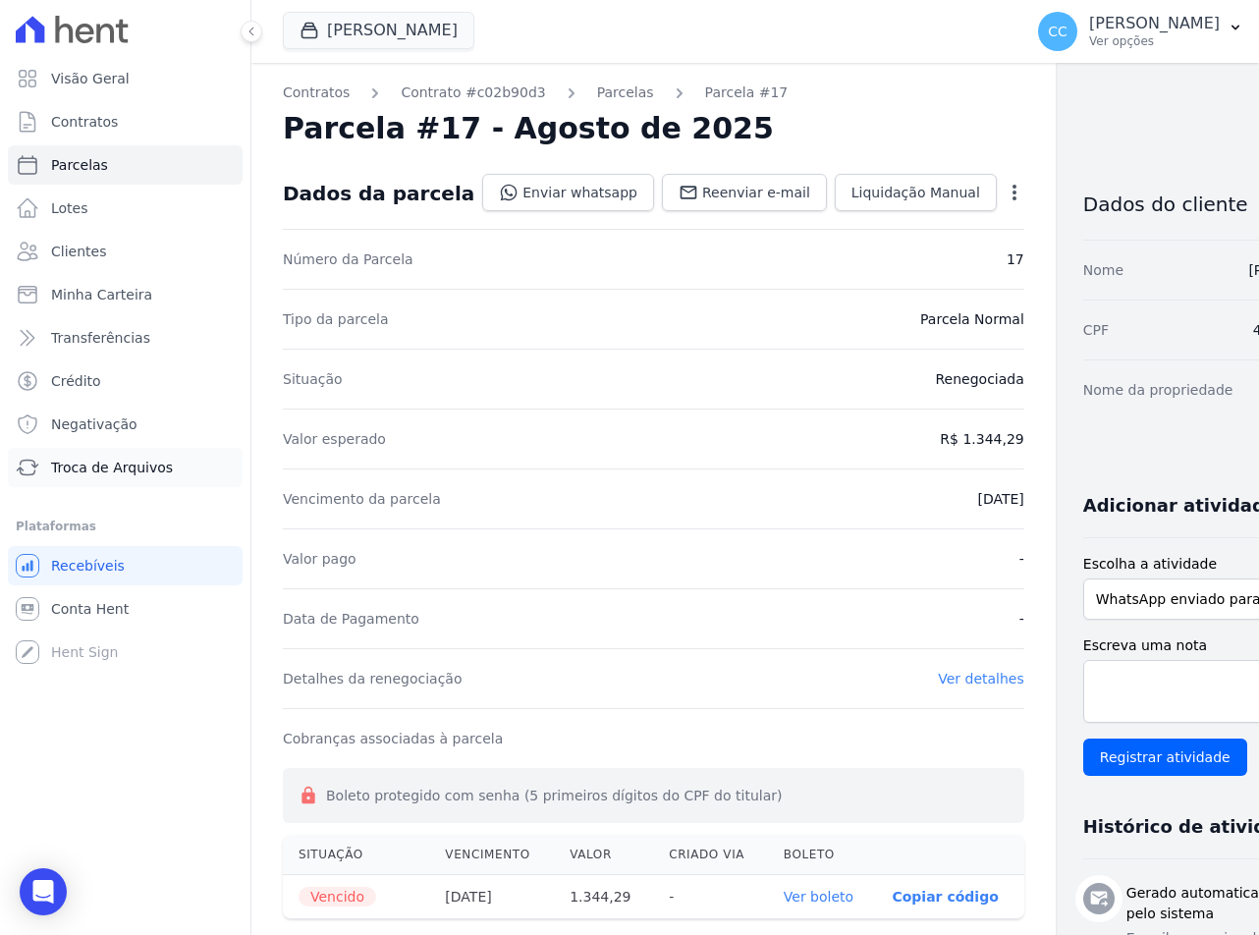
click at [63, 459] on span "Troca de Arquivos" at bounding box center [112, 468] width 122 height 20
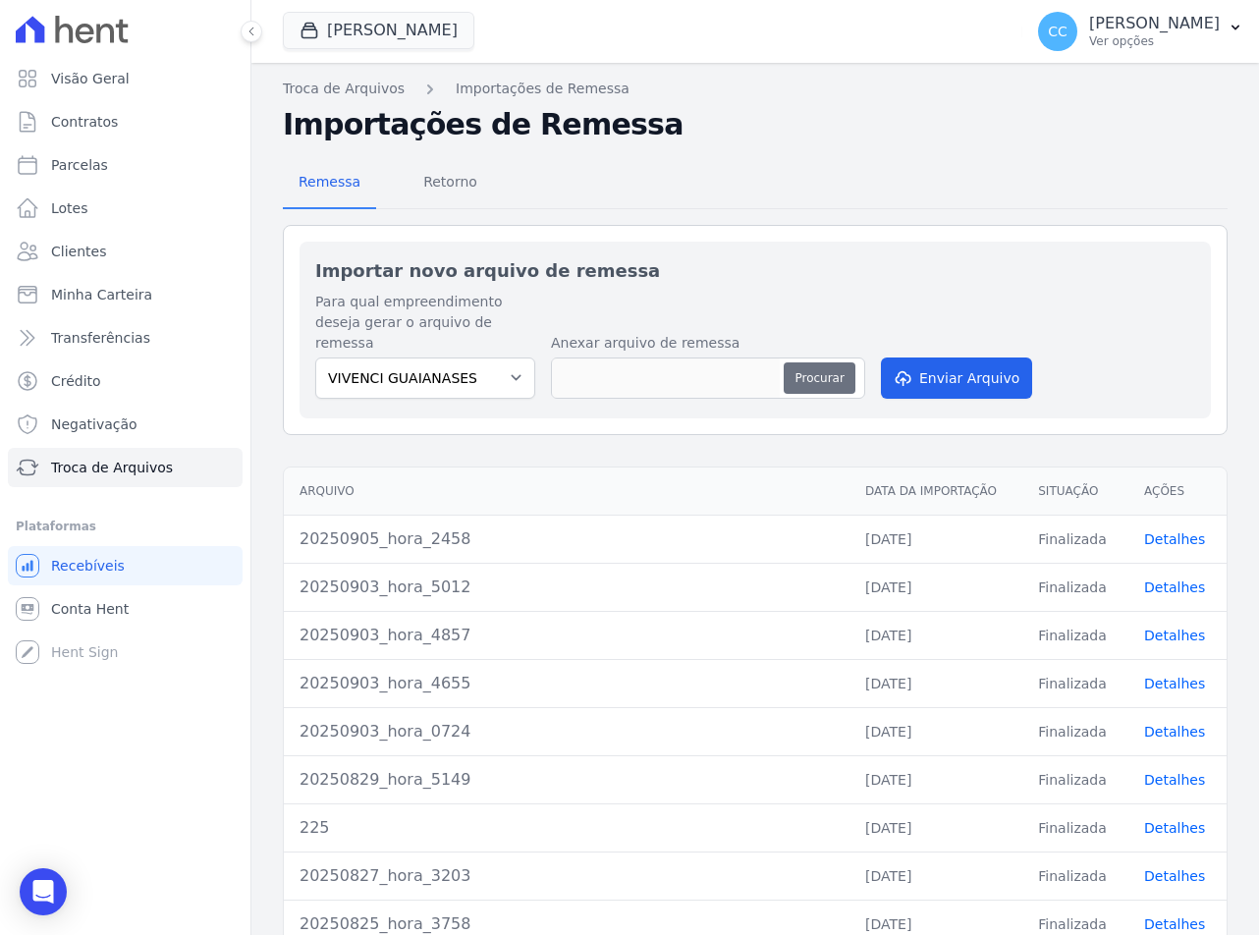
click at [827, 362] on button "Procurar" at bounding box center [819, 377] width 71 height 31
click at [796, 366] on button "Procurar" at bounding box center [819, 377] width 71 height 31
type input "20250910_hora_0821"
click at [920, 362] on button "Enviar Arquivo" at bounding box center [956, 377] width 151 height 41
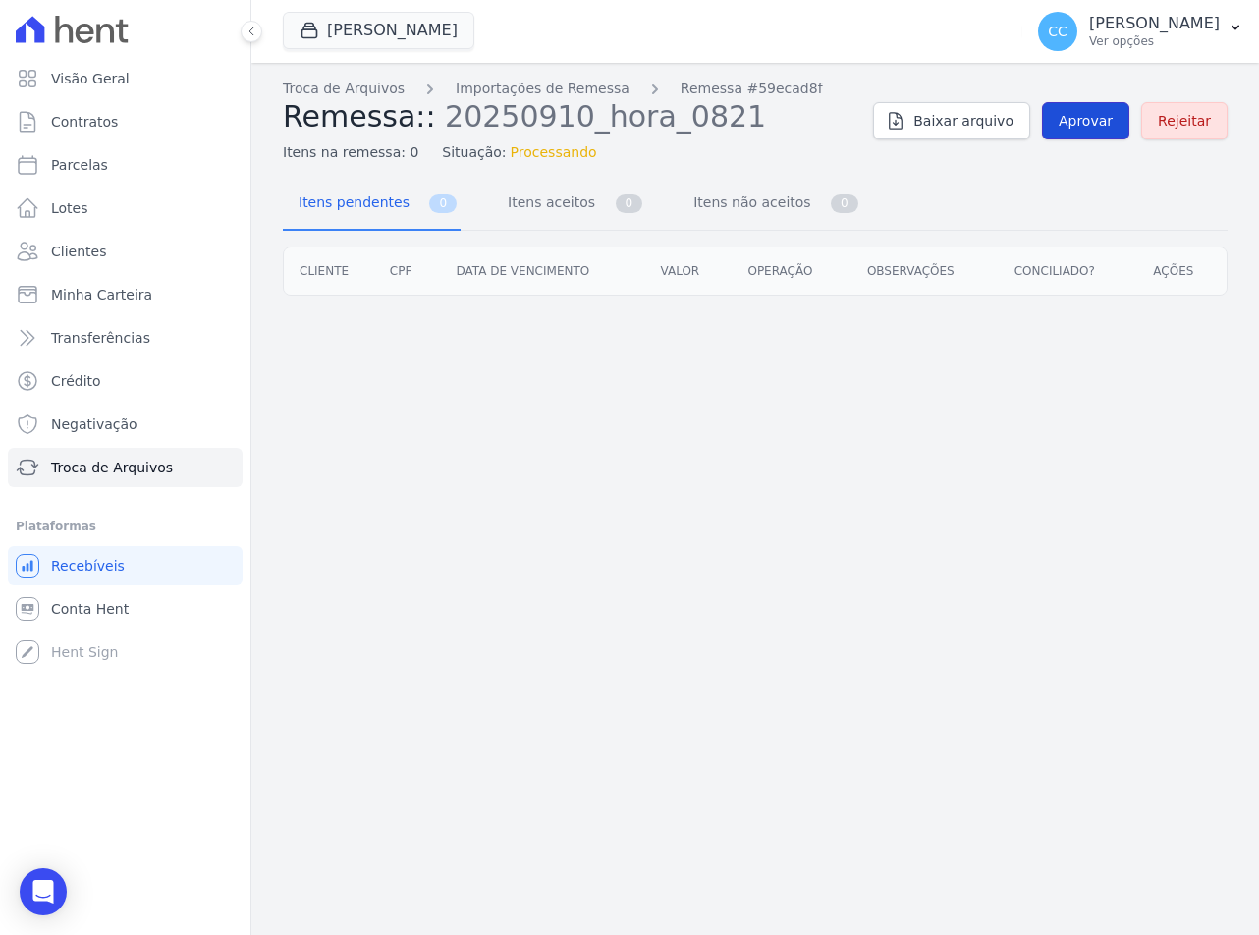
click at [1095, 137] on link "Aprovar" at bounding box center [1085, 120] width 87 height 37
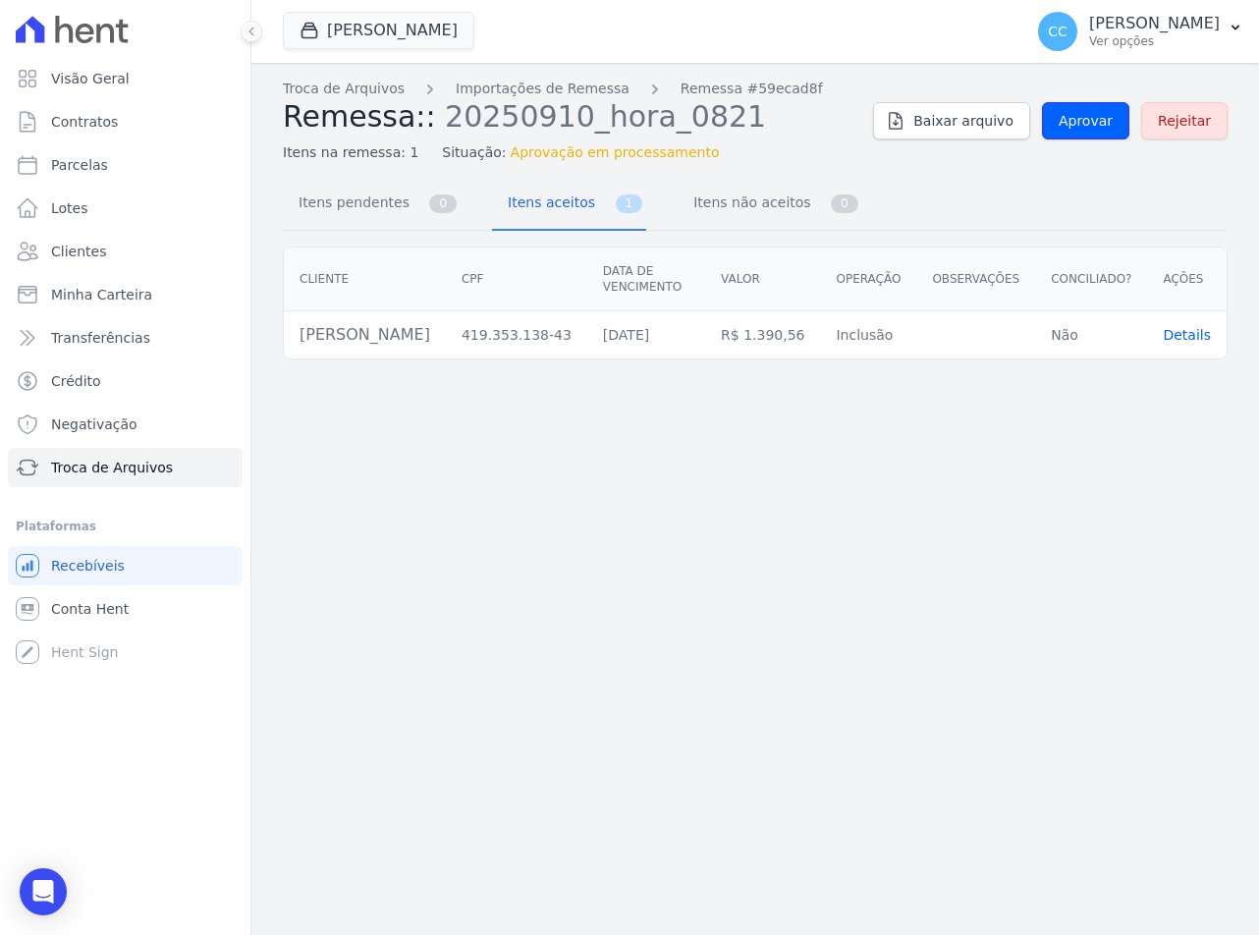
click at [1095, 137] on link "Aprovar" at bounding box center [1085, 120] width 87 height 37
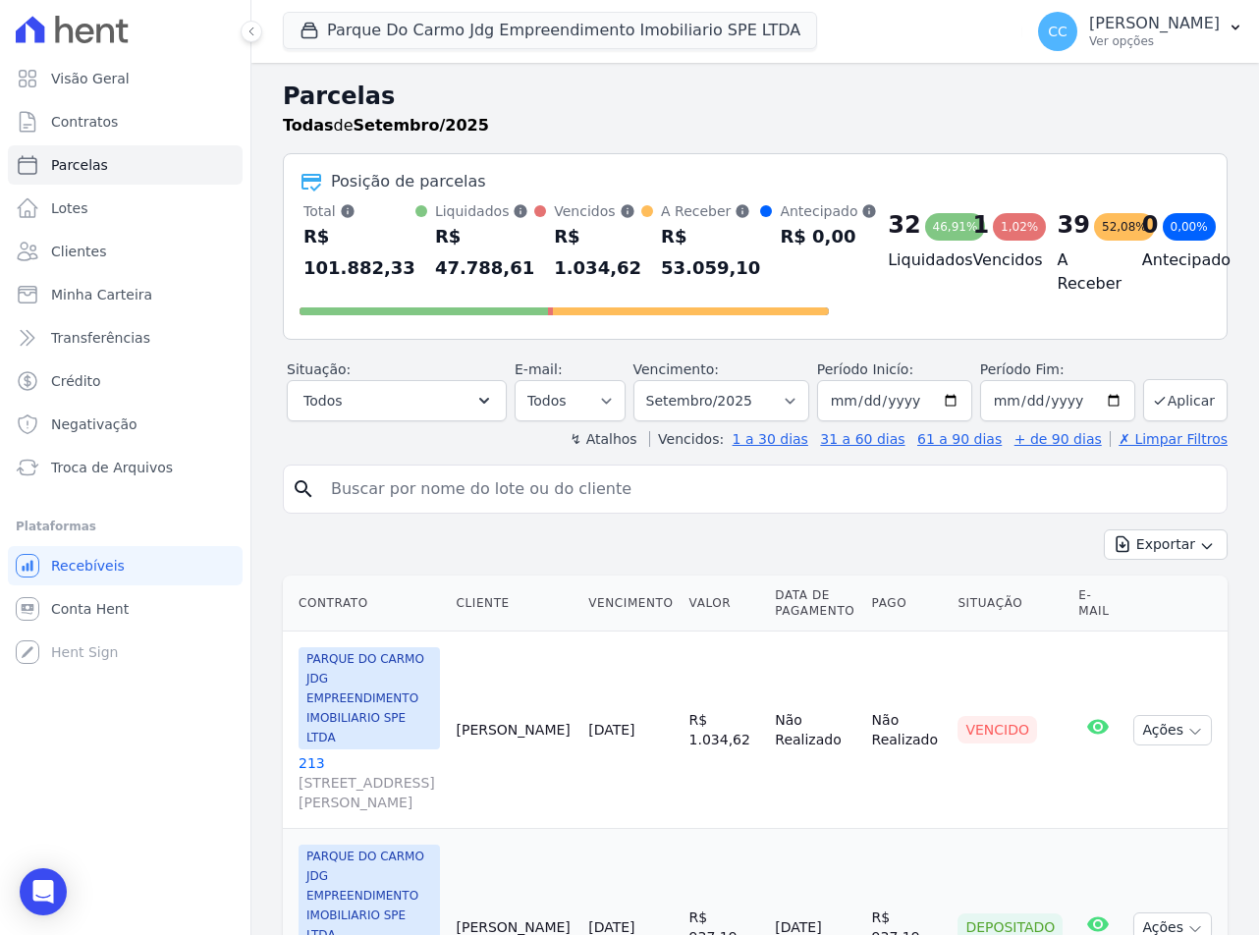
select select
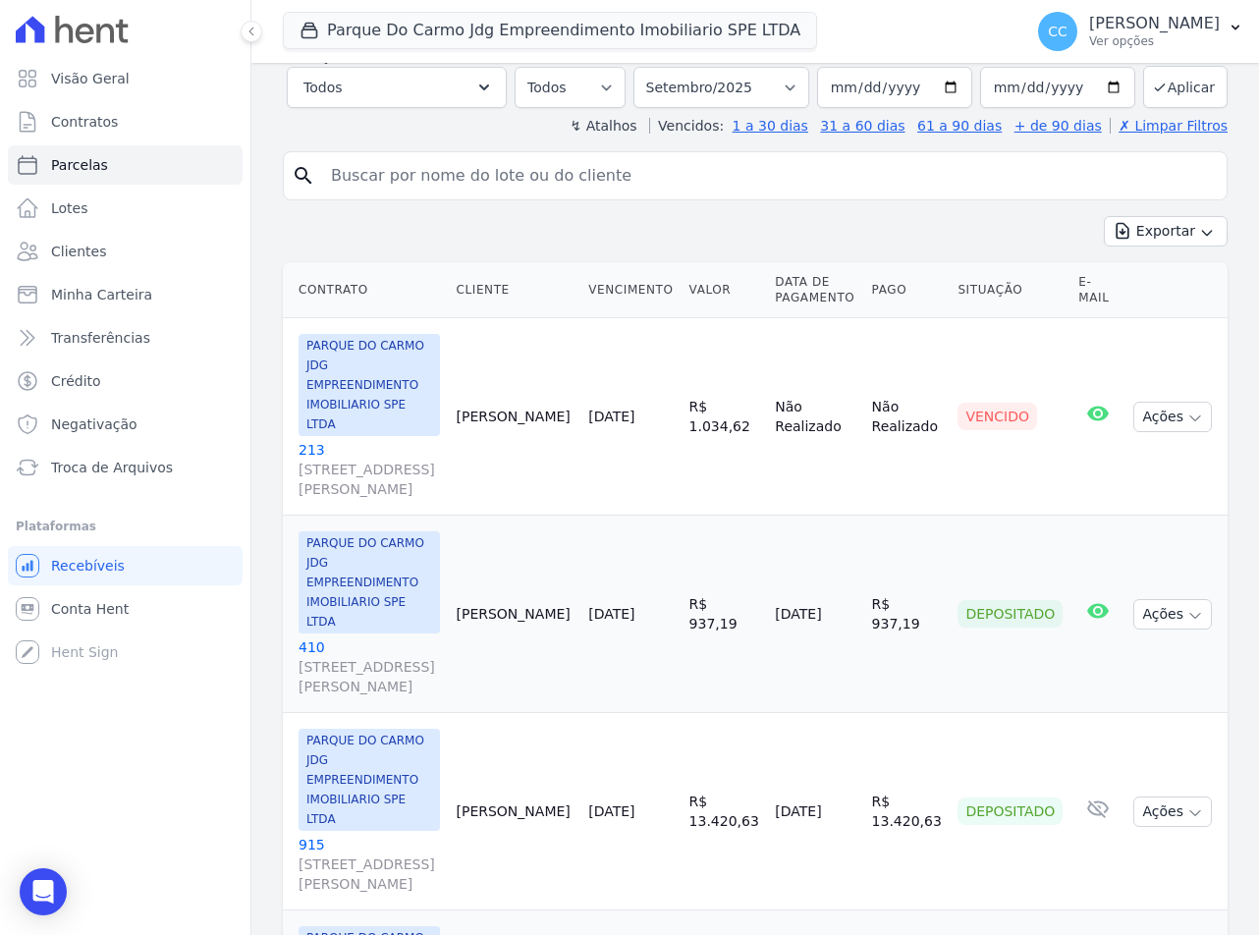
scroll to position [196, 0]
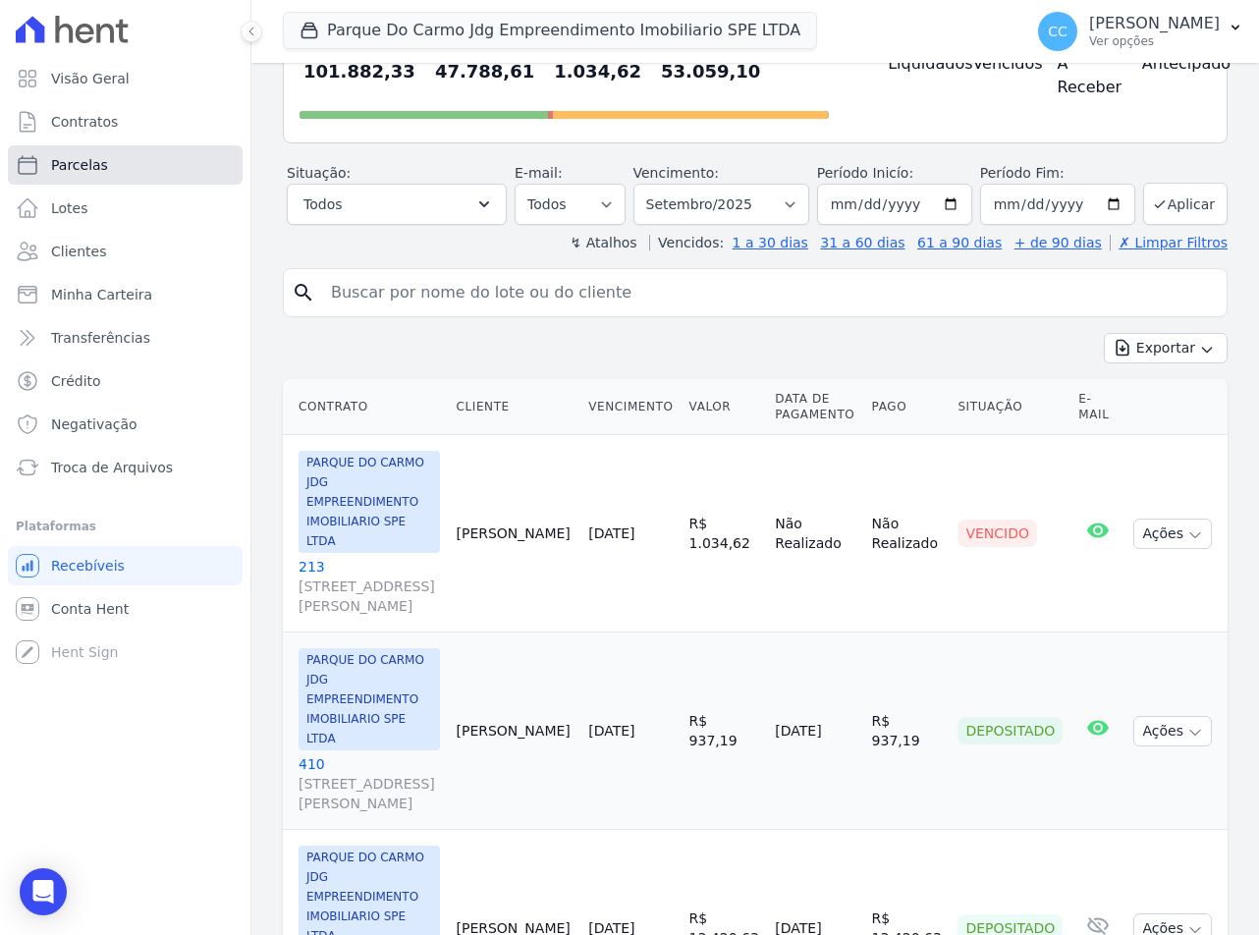
click at [74, 173] on span "Parcelas" at bounding box center [79, 165] width 57 height 20
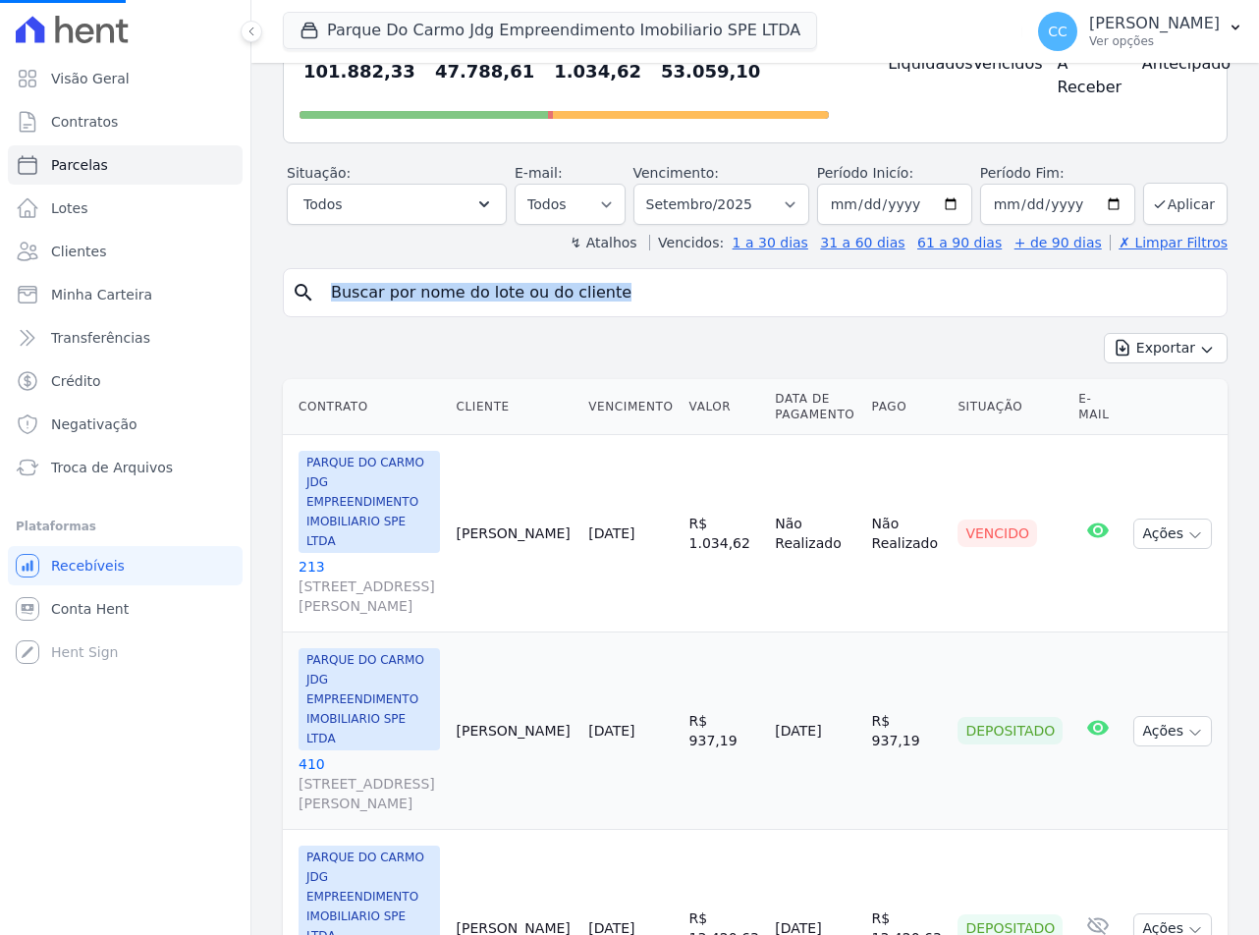
drag, startPoint x: 470, startPoint y: 311, endPoint x: 456, endPoint y: 297, distance: 20.8
select select
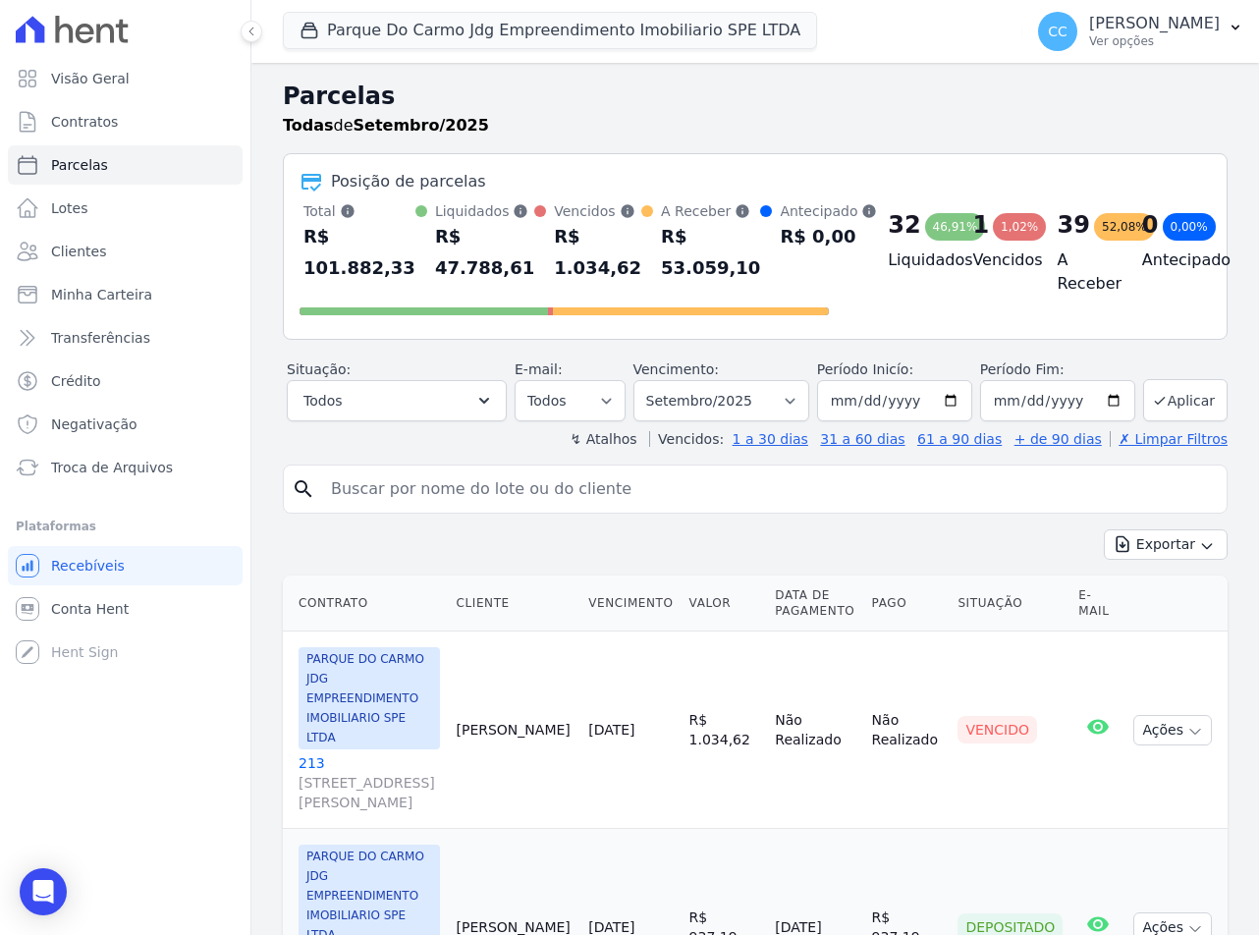
drag, startPoint x: 396, startPoint y: 502, endPoint x: 387, endPoint y: 494, distance: 11.8
click at [394, 500] on input "search" at bounding box center [769, 488] width 900 height 39
type input "[PERSON_NAME]"
select select
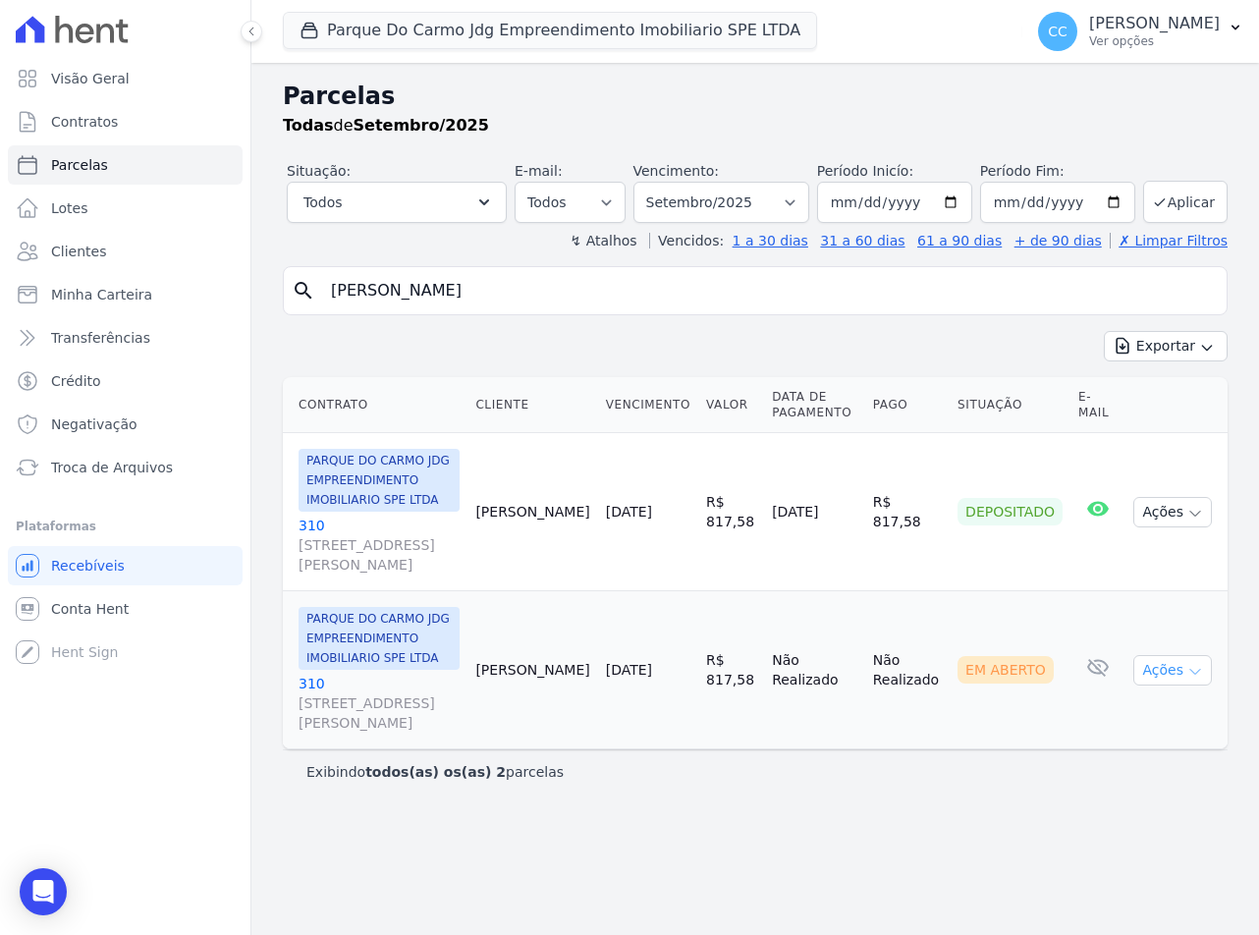
click at [1184, 668] on button "Ações" at bounding box center [1172, 670] width 79 height 30
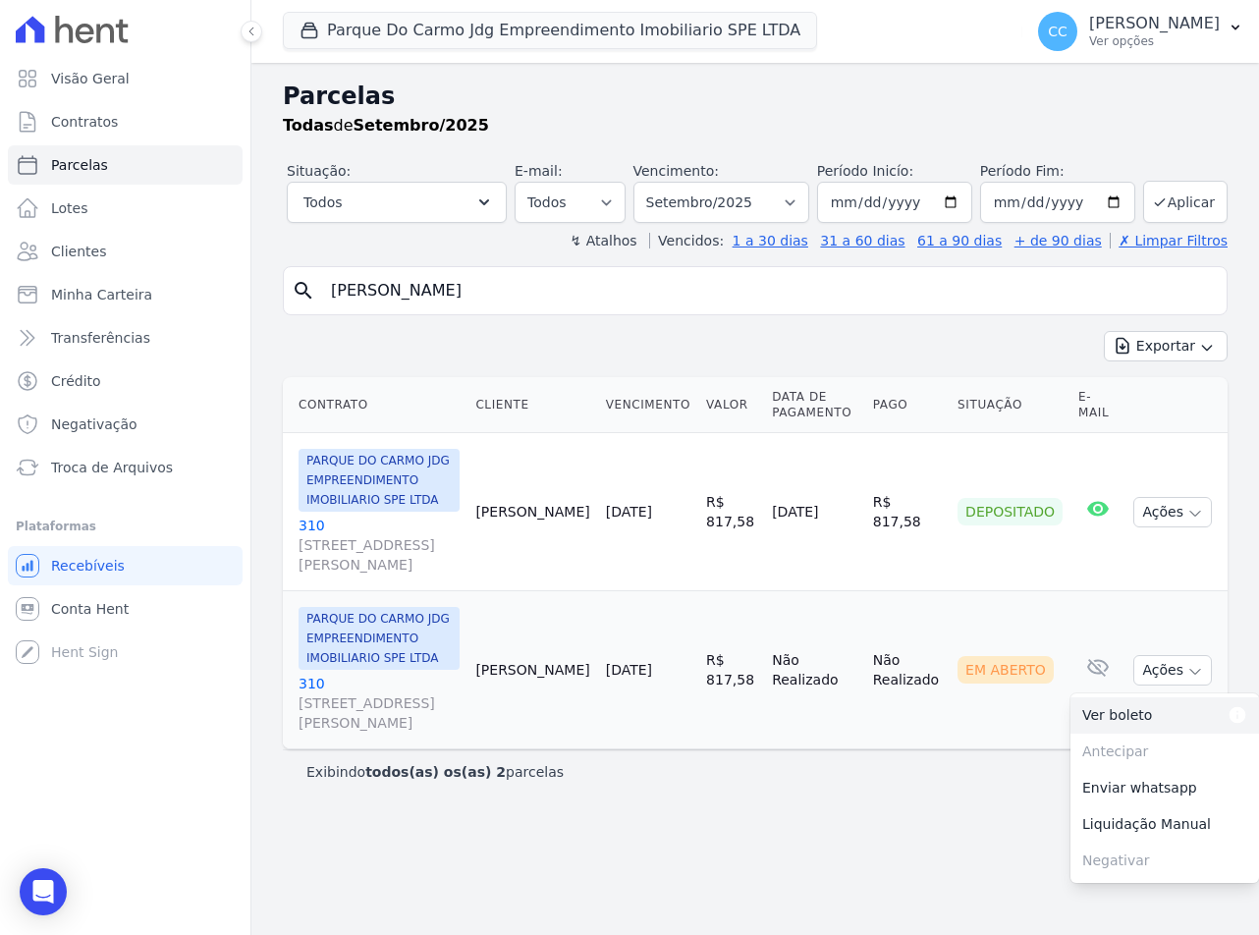
click at [1113, 716] on link "Ver boleto Para visualizar o boleto digite os 5 primeiros dígitos do seu CPF" at bounding box center [1164, 715] width 189 height 36
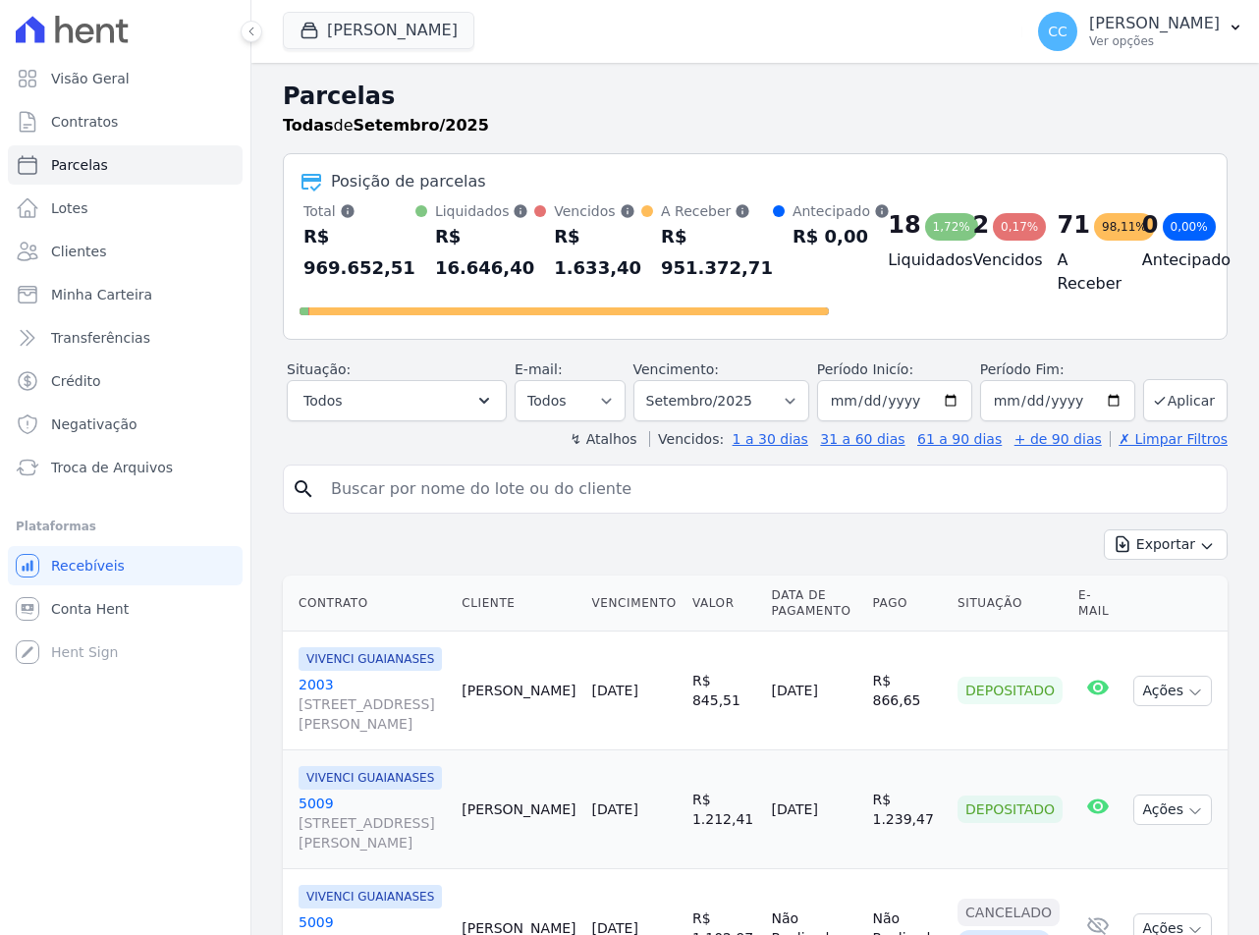
select select
drag, startPoint x: 468, startPoint y: 475, endPoint x: 1056, endPoint y: 464, distance: 587.4
click at [468, 475] on input "search" at bounding box center [769, 488] width 900 height 39
type input "jonath"
select select
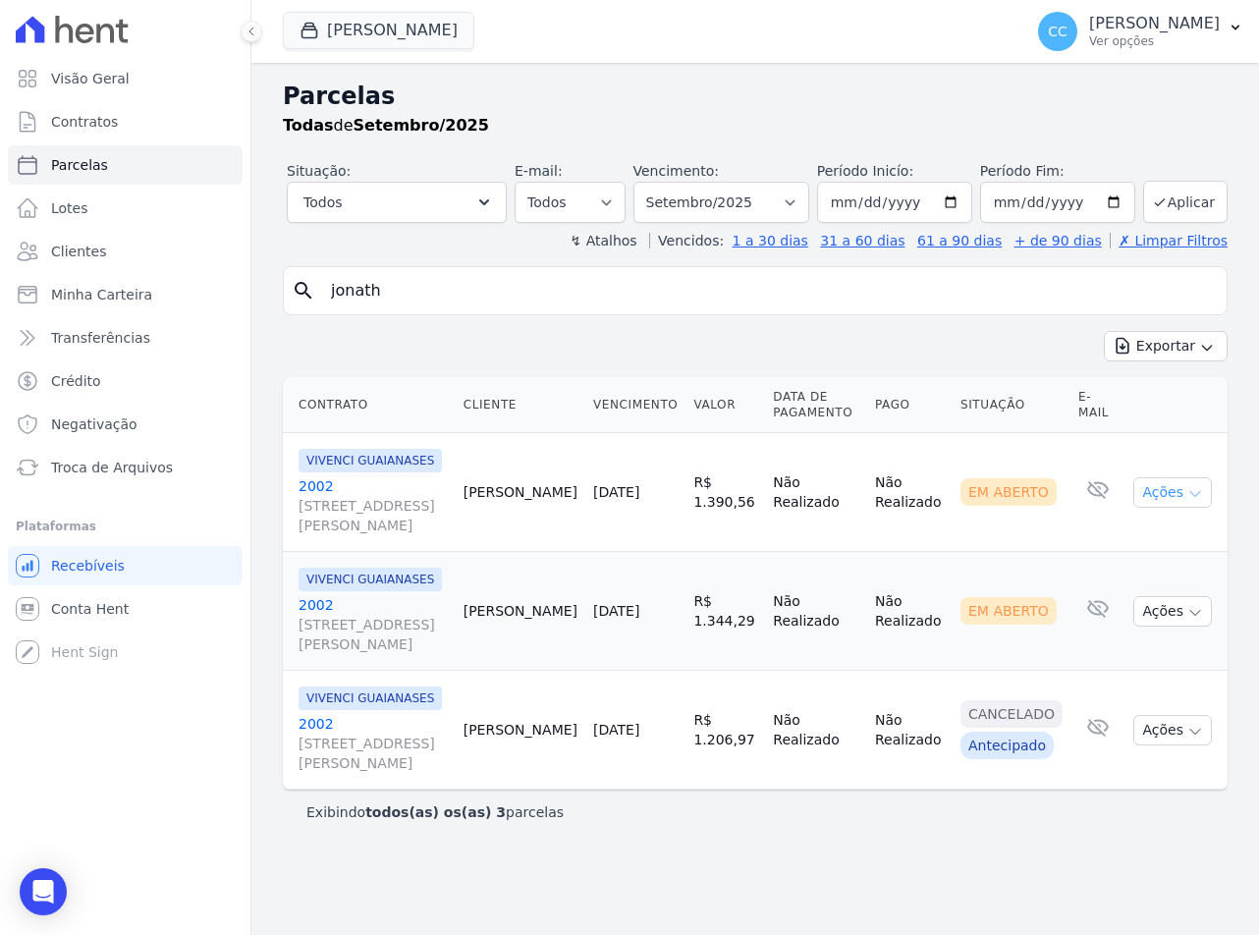
click at [1159, 492] on button "Ações" at bounding box center [1172, 492] width 79 height 30
click at [1131, 539] on link "Ver boleto Para visualizar o boleto digite os 5 primeiros dígitos do seu CPF" at bounding box center [1164, 538] width 189 height 36
